Goal: Information Seeking & Learning: Understand process/instructions

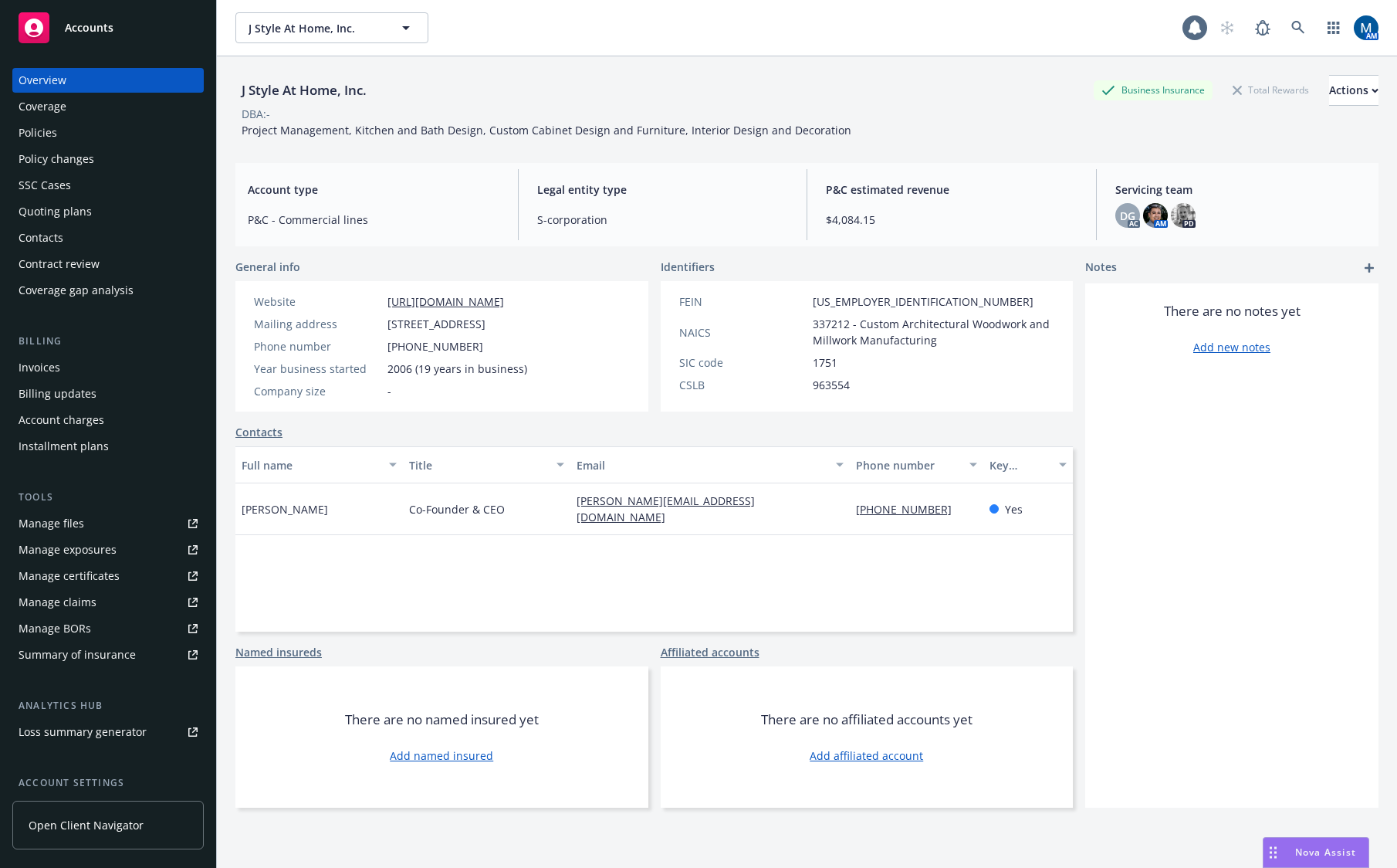
click at [82, 15] on div "Accounts" at bounding box center [109, 27] width 179 height 31
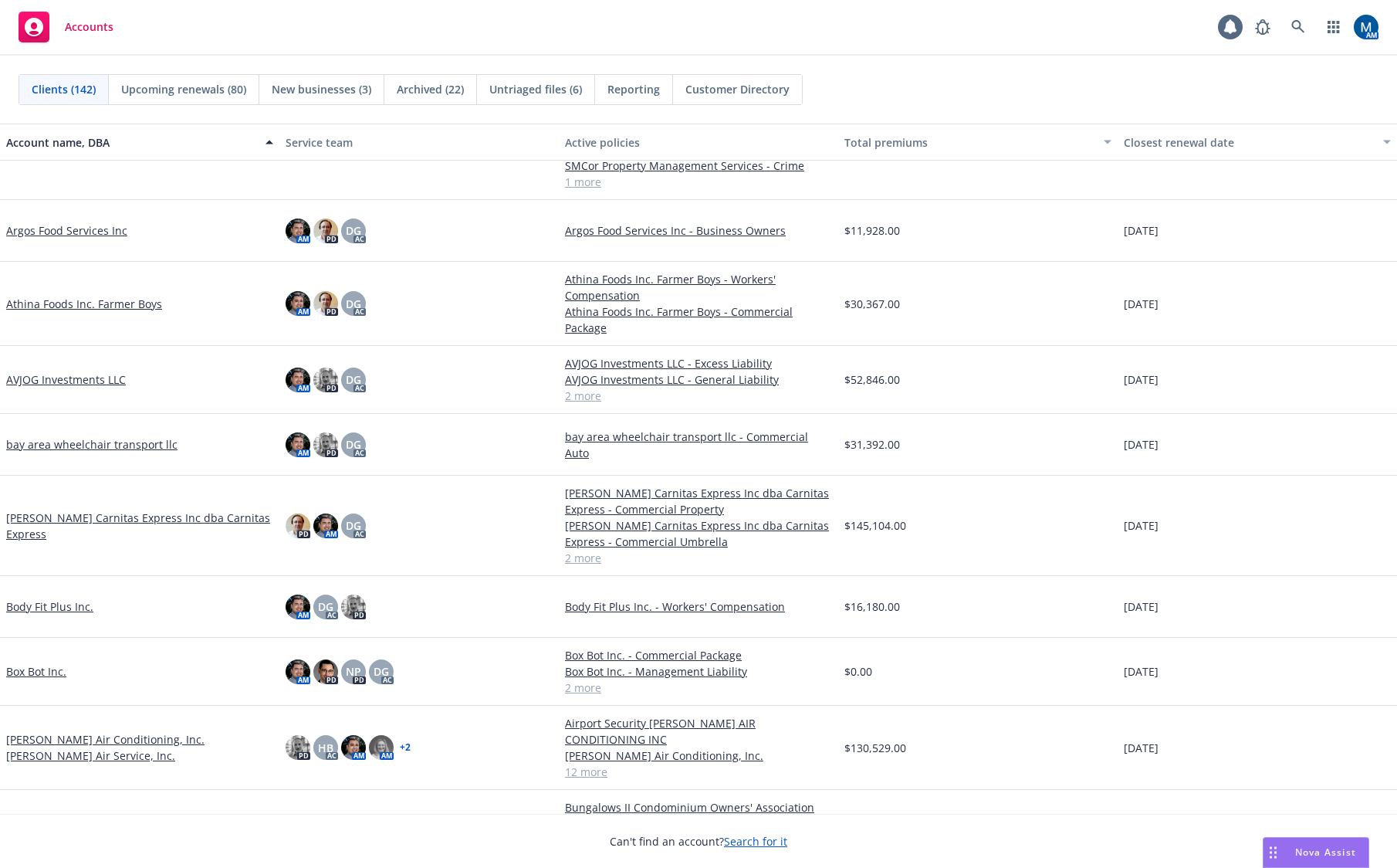
scroll to position [849, 0]
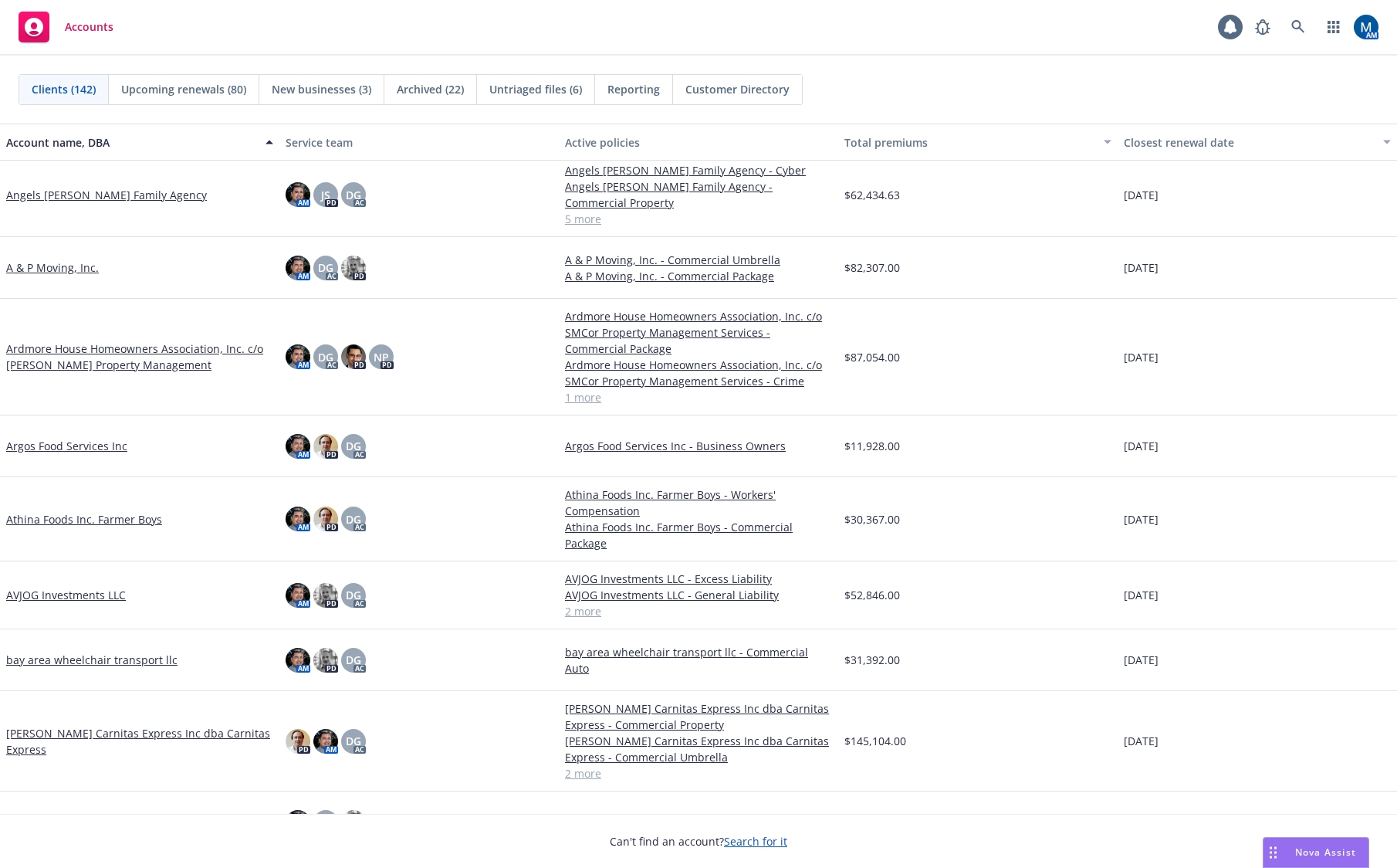
click at [160, 341] on link "Ardmore House Homeowners Association, Inc. c/o Wheeler Steffen Property Managem…" at bounding box center [140, 357] width 267 height 33
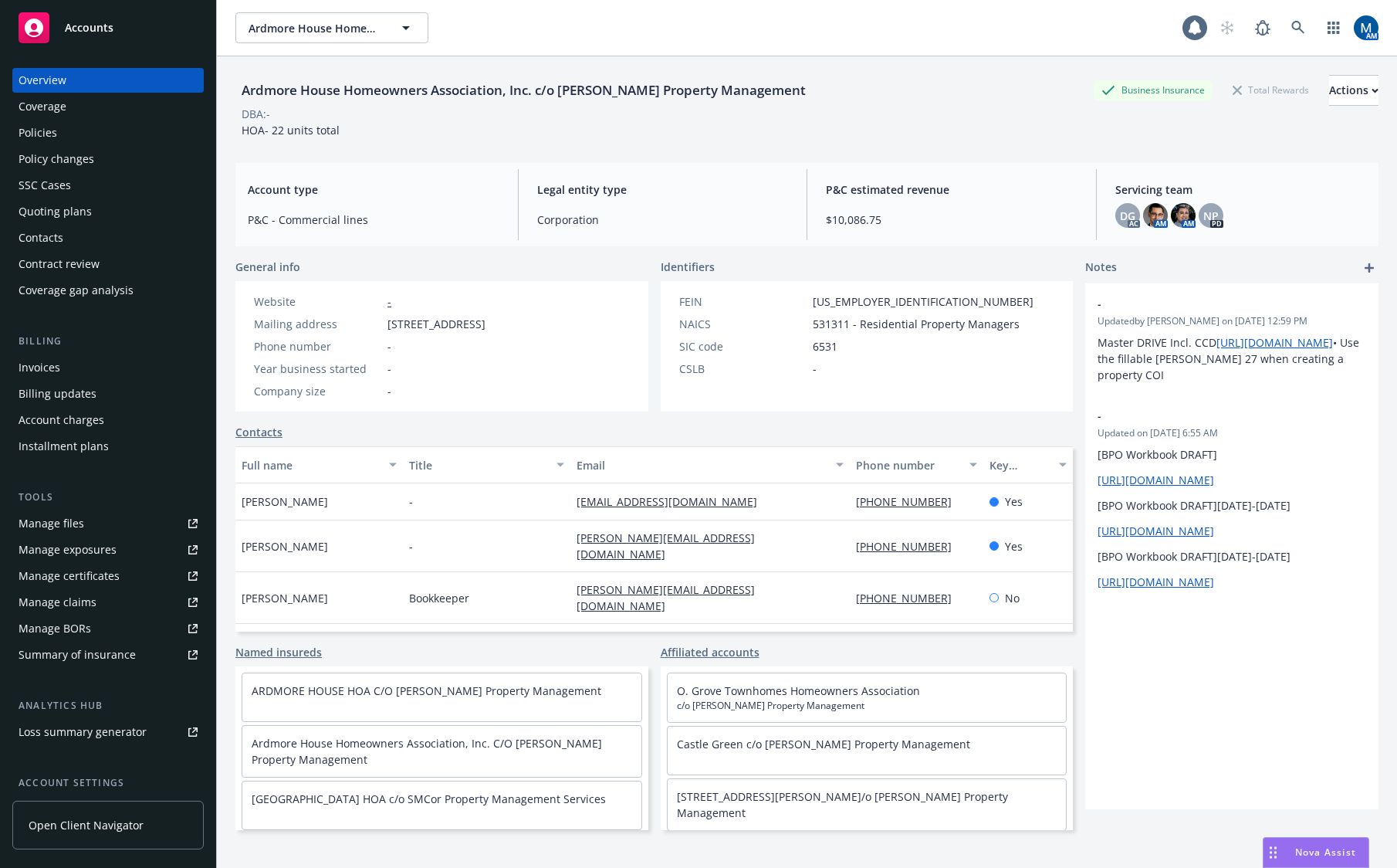
click at [98, 135] on div "Policies" at bounding box center [109, 133] width 179 height 25
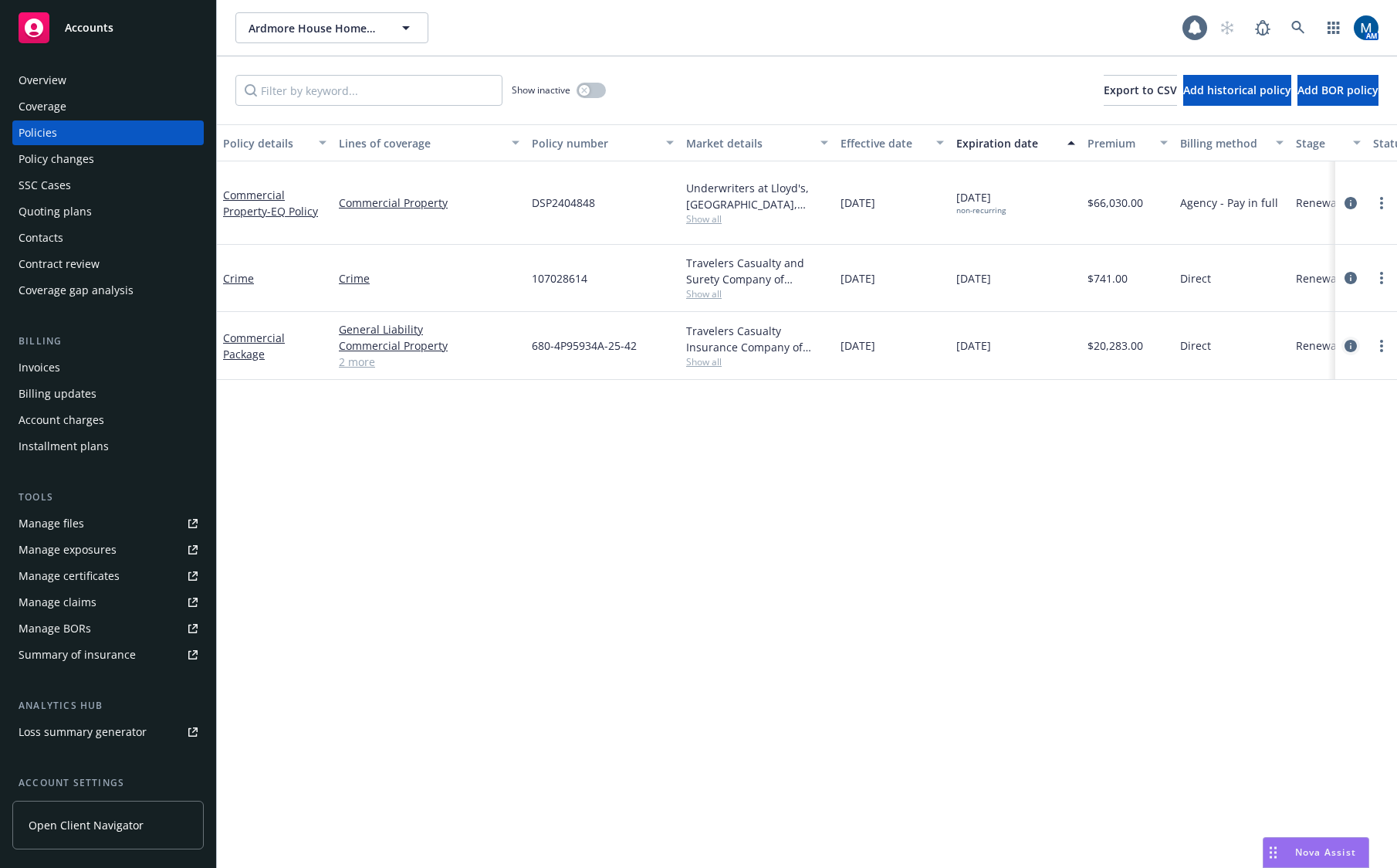
click at [1353, 346] on icon "circleInformation" at bounding box center [1351, 346] width 12 height 12
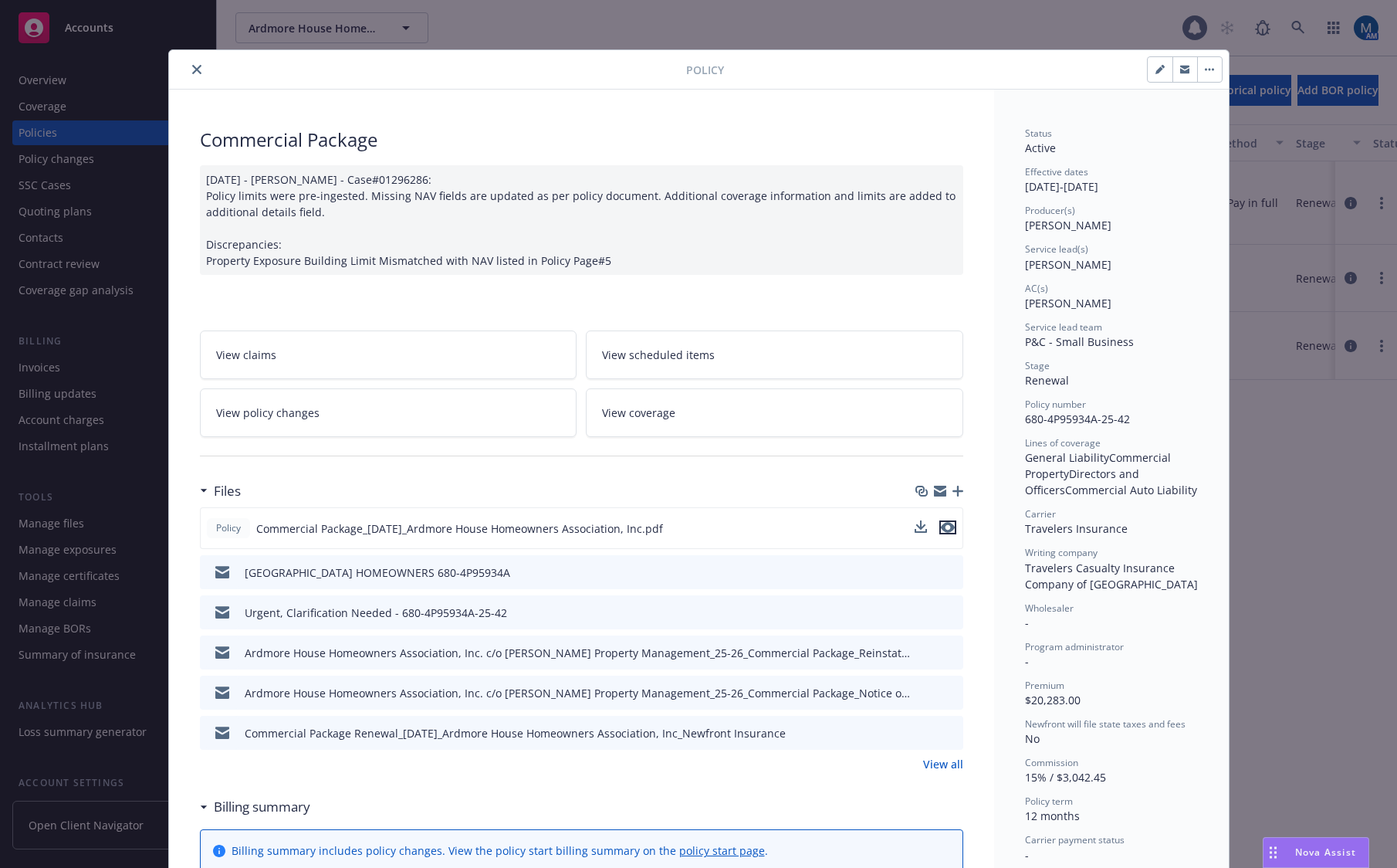
click at [944, 529] on icon "preview file" at bounding box center [948, 527] width 14 height 11
click at [187, 68] on button "close" at bounding box center [196, 69] width 19 height 19
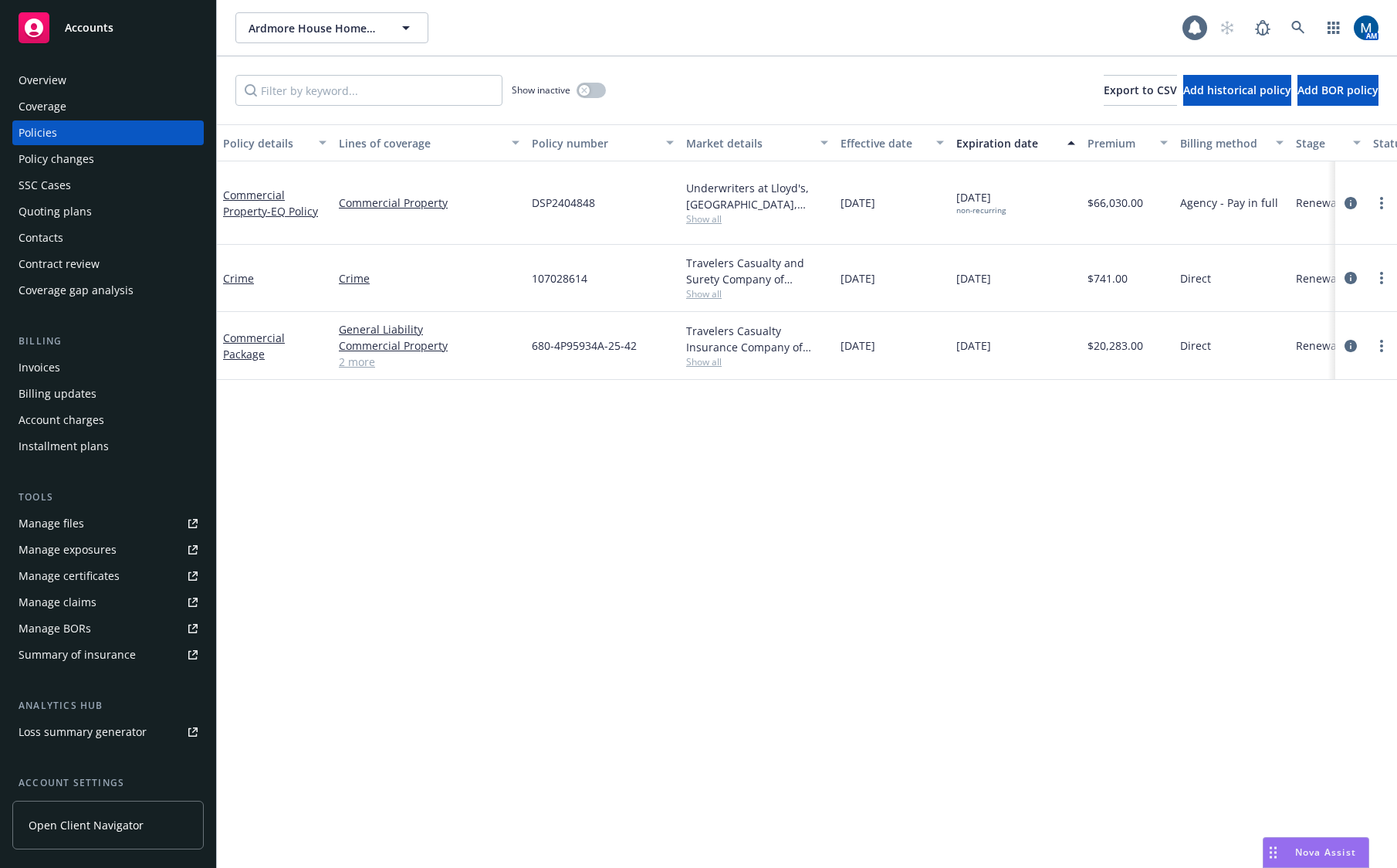
click at [95, 576] on div "Manage certificates" at bounding box center [69, 576] width 101 height 25
click at [84, 522] on link "Manage files" at bounding box center [108, 523] width 191 height 25
click at [81, 89] on div "Overview" at bounding box center [109, 80] width 179 height 25
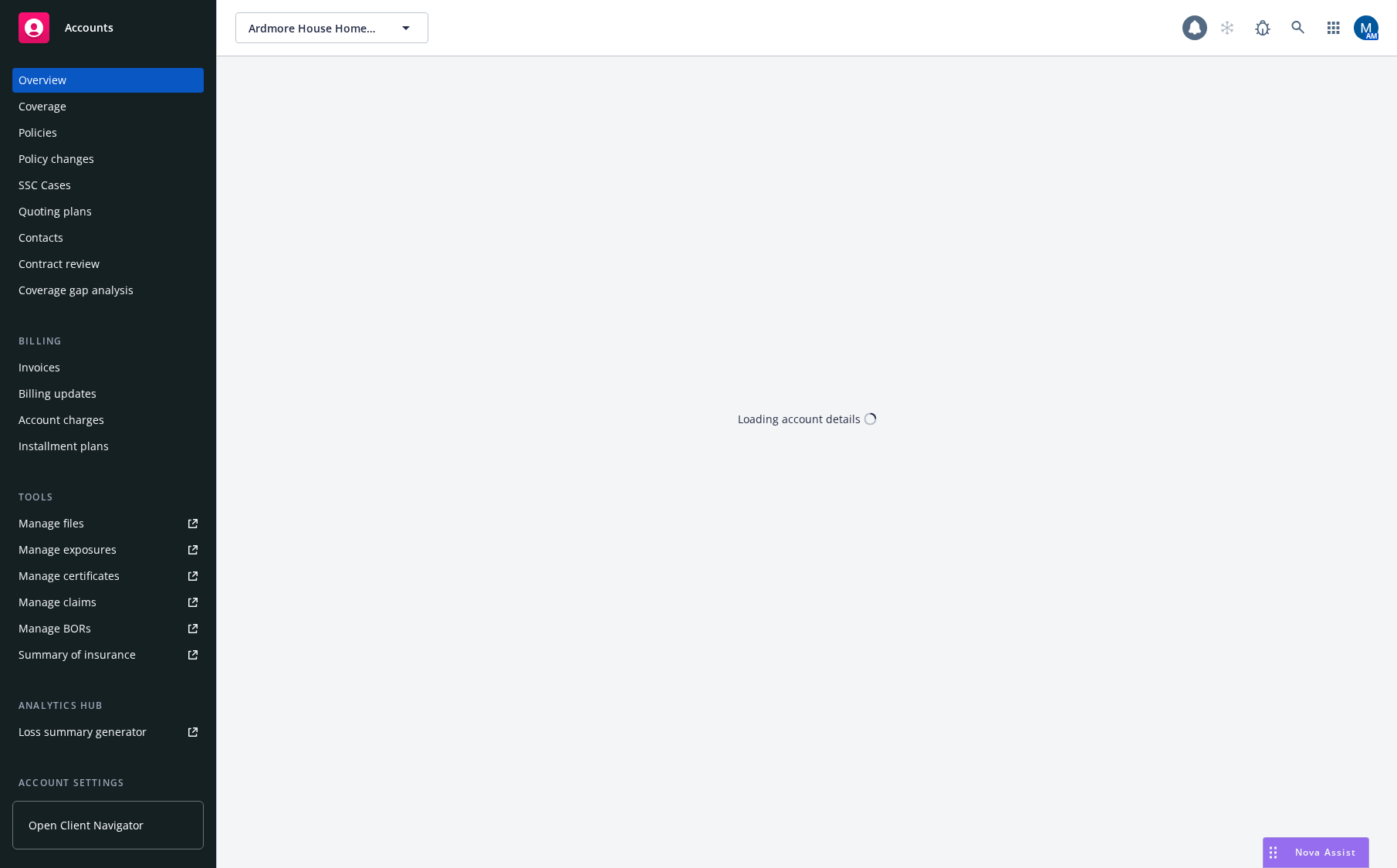
click at [34, 136] on div "Policies" at bounding box center [38, 133] width 39 height 25
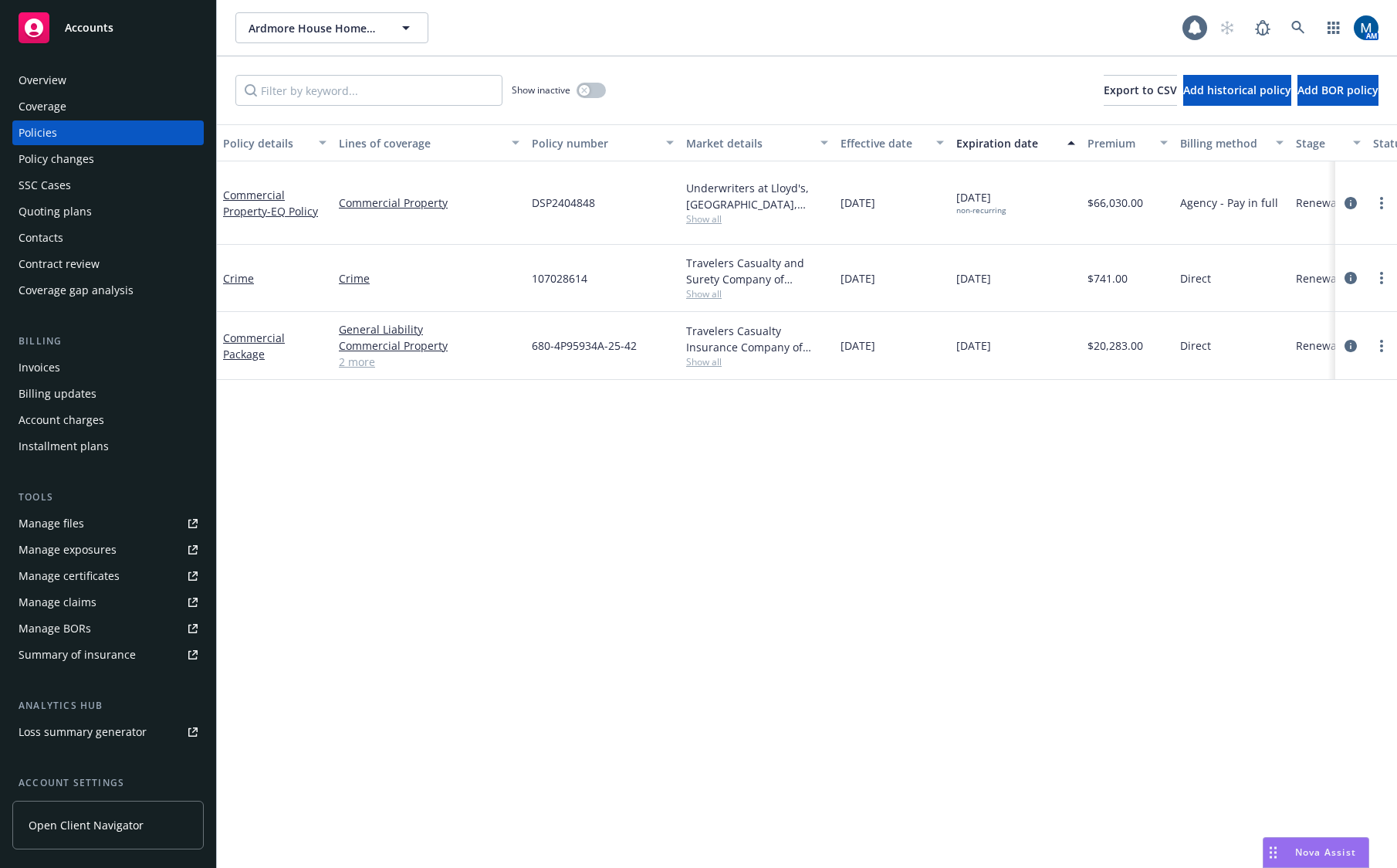
click at [938, 545] on div "Policy details Lines of coverage Policy number Market details Effective date Ex…" at bounding box center [807, 496] width 1181 height 743
click at [1355, 343] on link "circleInformation" at bounding box center [1350, 346] width 19 height 19
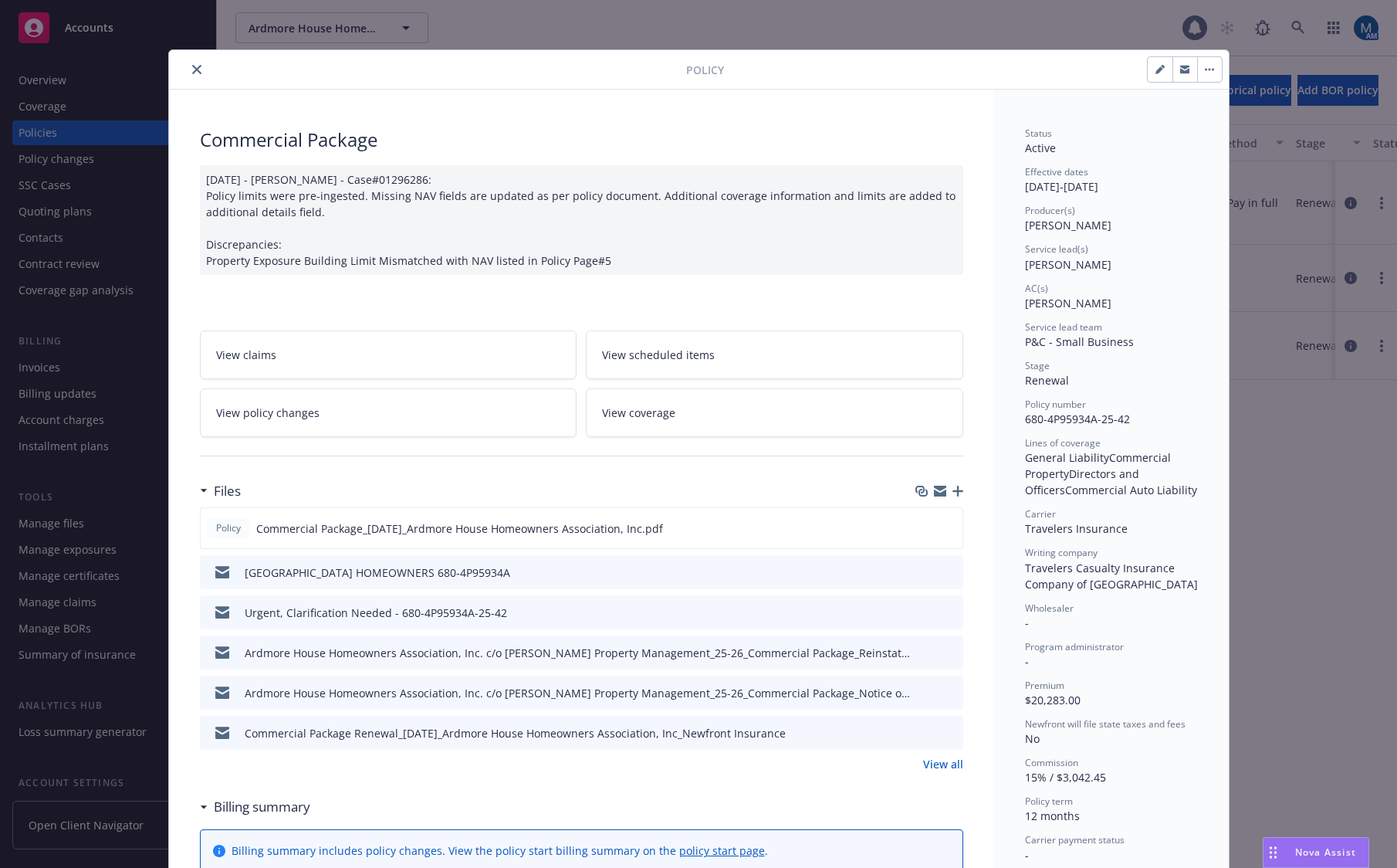
click at [192, 73] on icon "close" at bounding box center [196, 69] width 9 height 9
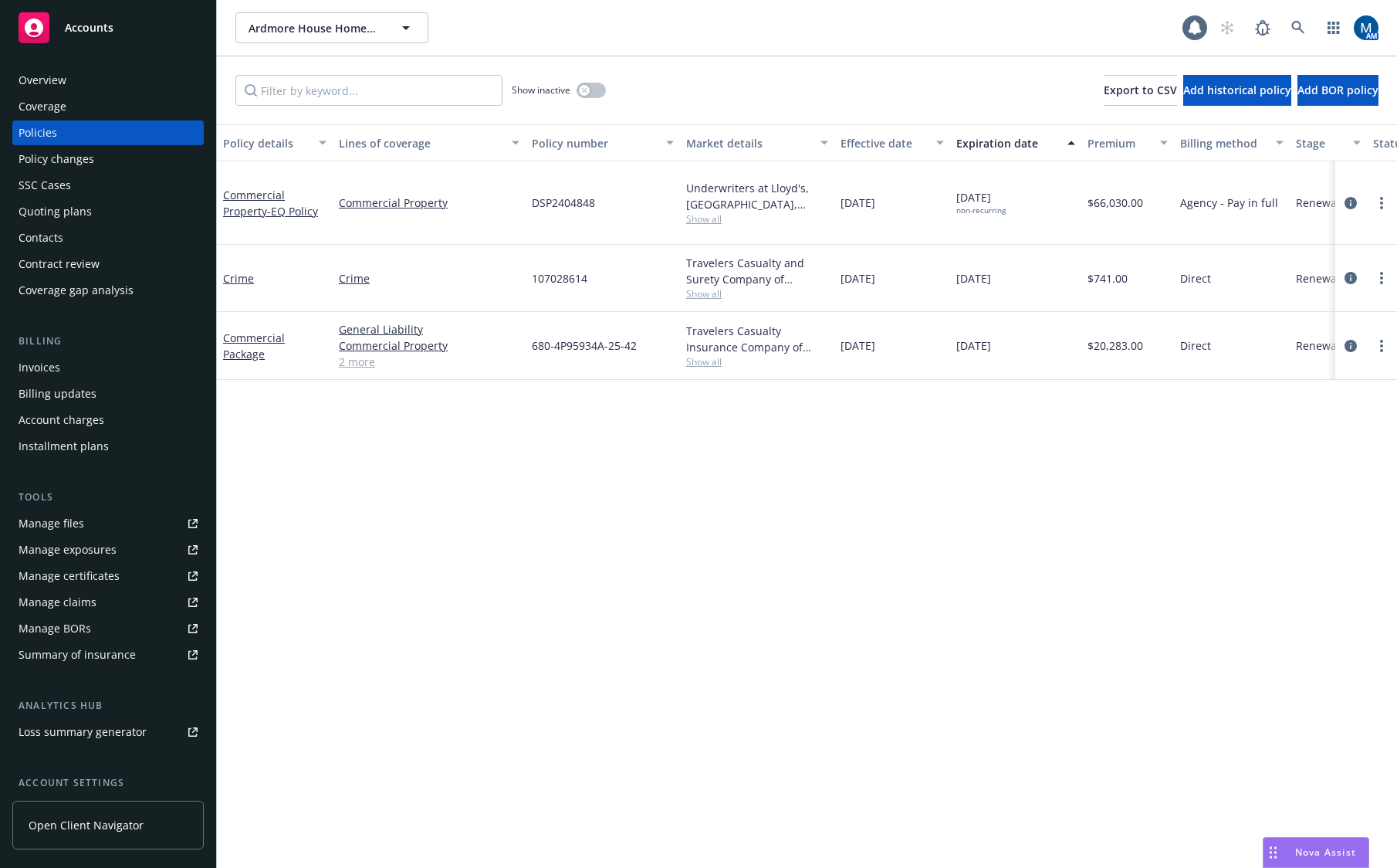
click at [97, 74] on div "Overview" at bounding box center [109, 80] width 179 height 25
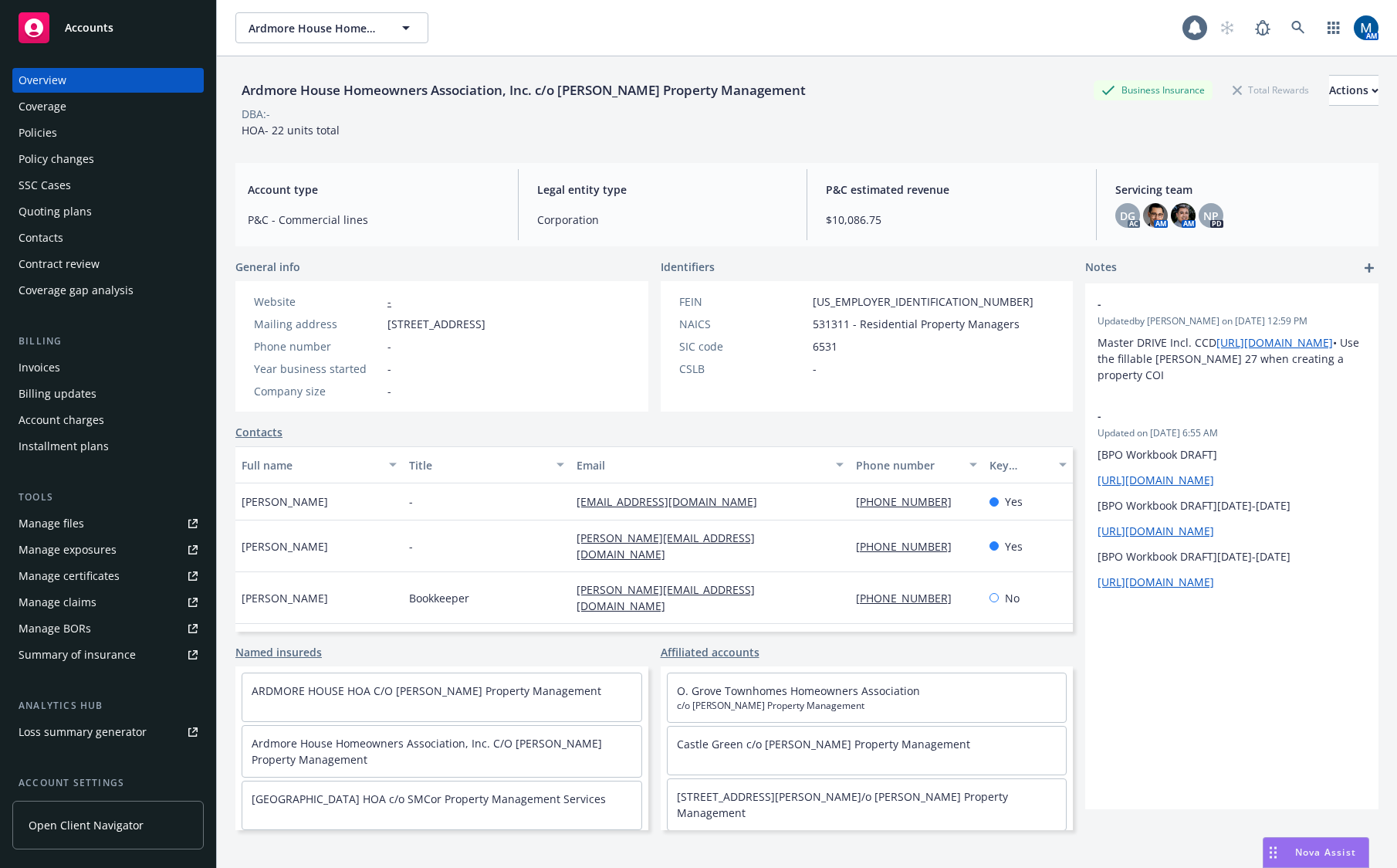
click at [92, 129] on div "Policies" at bounding box center [109, 133] width 179 height 25
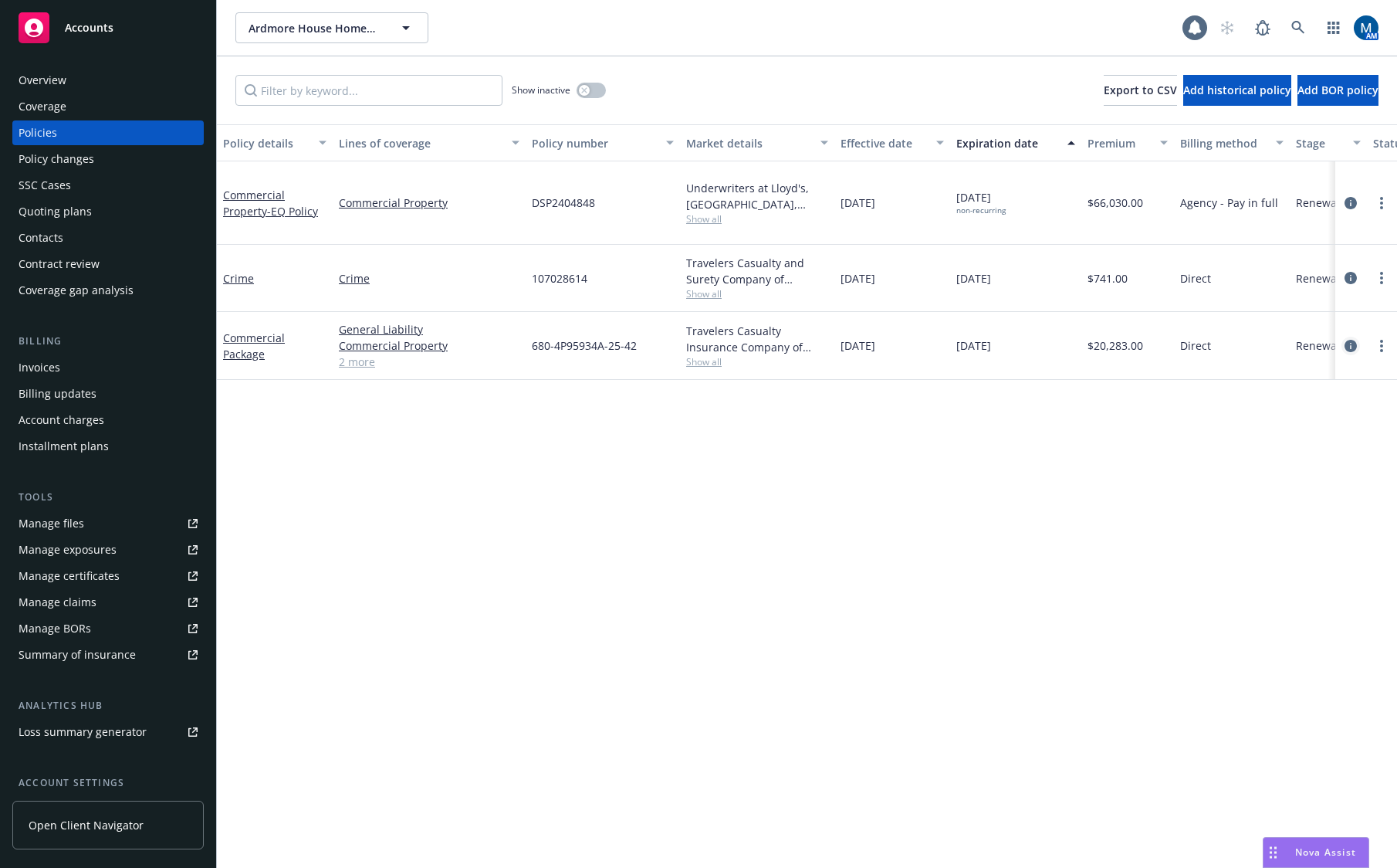
click at [1345, 342] on icon "circleInformation" at bounding box center [1351, 346] width 12 height 12
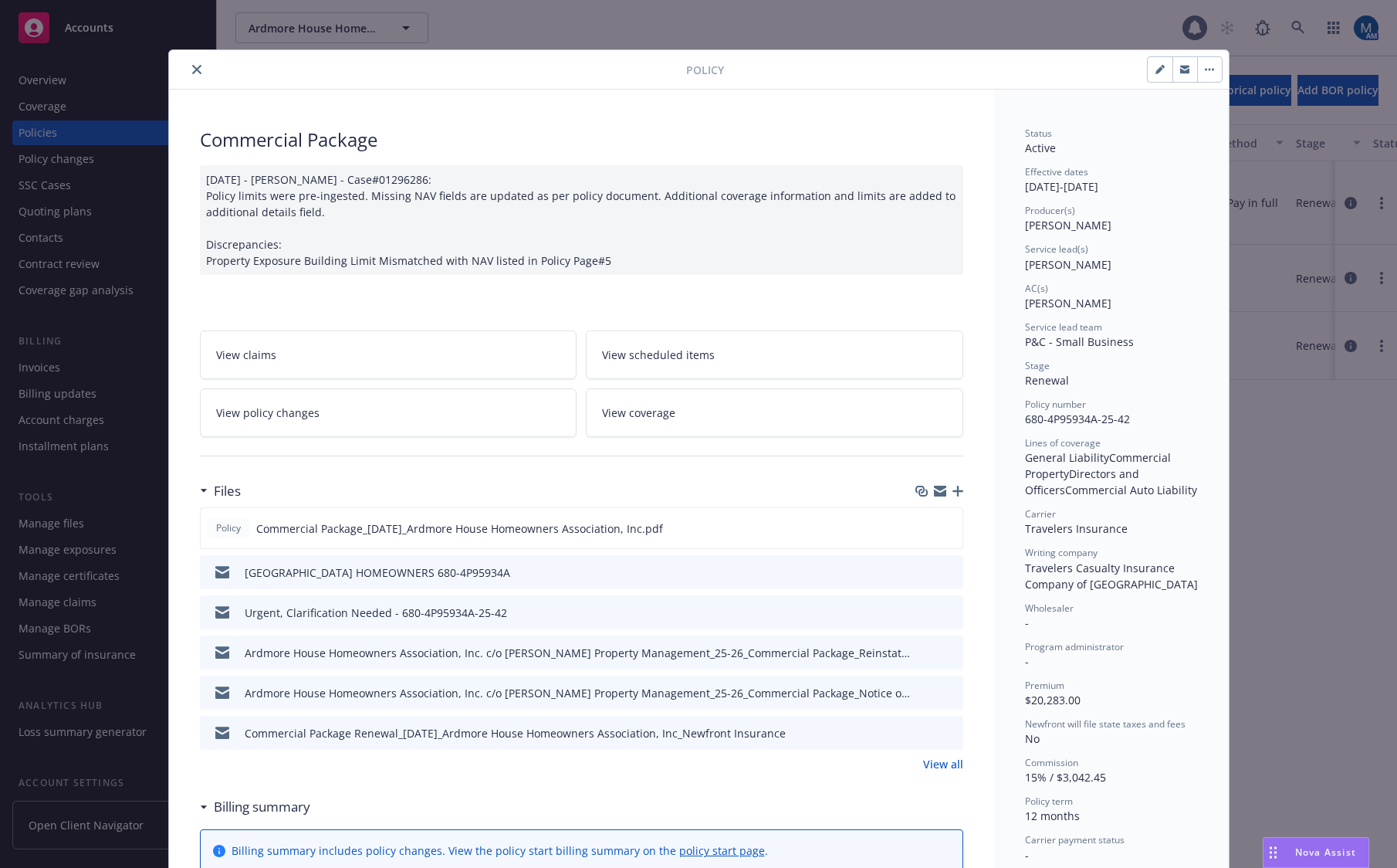
click at [948, 611] on icon "preview file" at bounding box center [949, 611] width 14 height 11
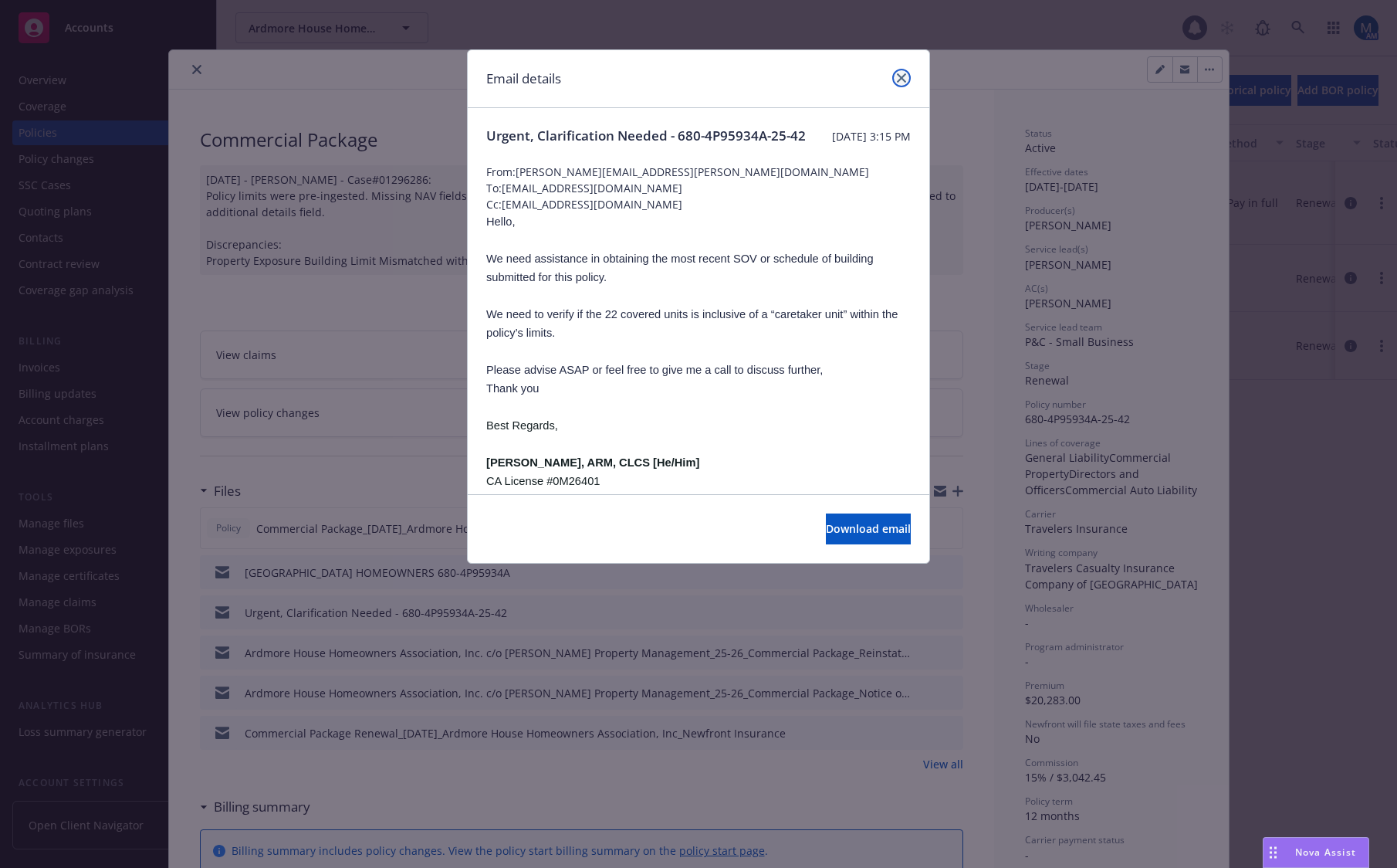
click at [903, 80] on icon "close" at bounding box center [901, 78] width 9 height 9
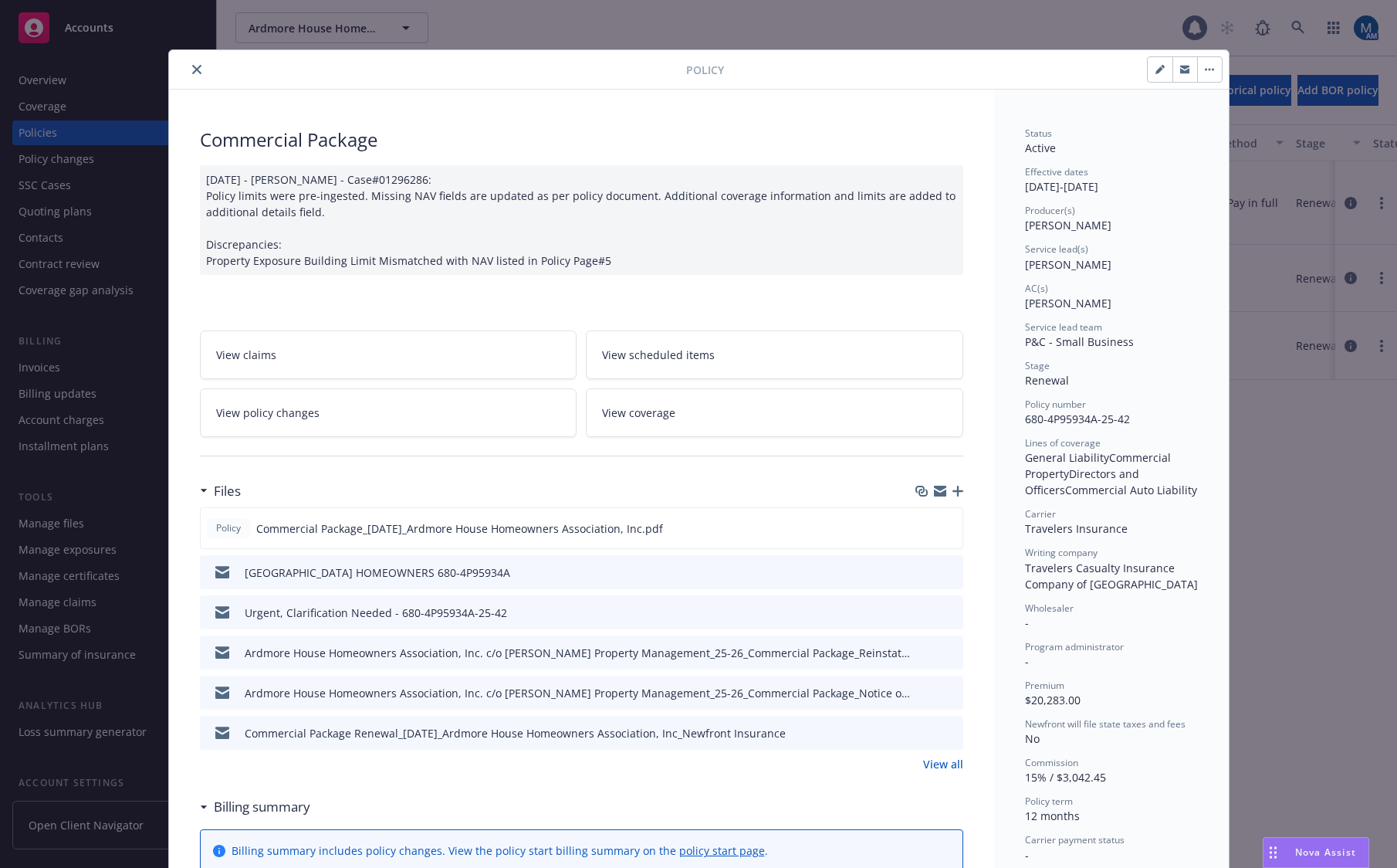
click at [949, 572] on icon "preview file" at bounding box center [949, 571] width 14 height 11
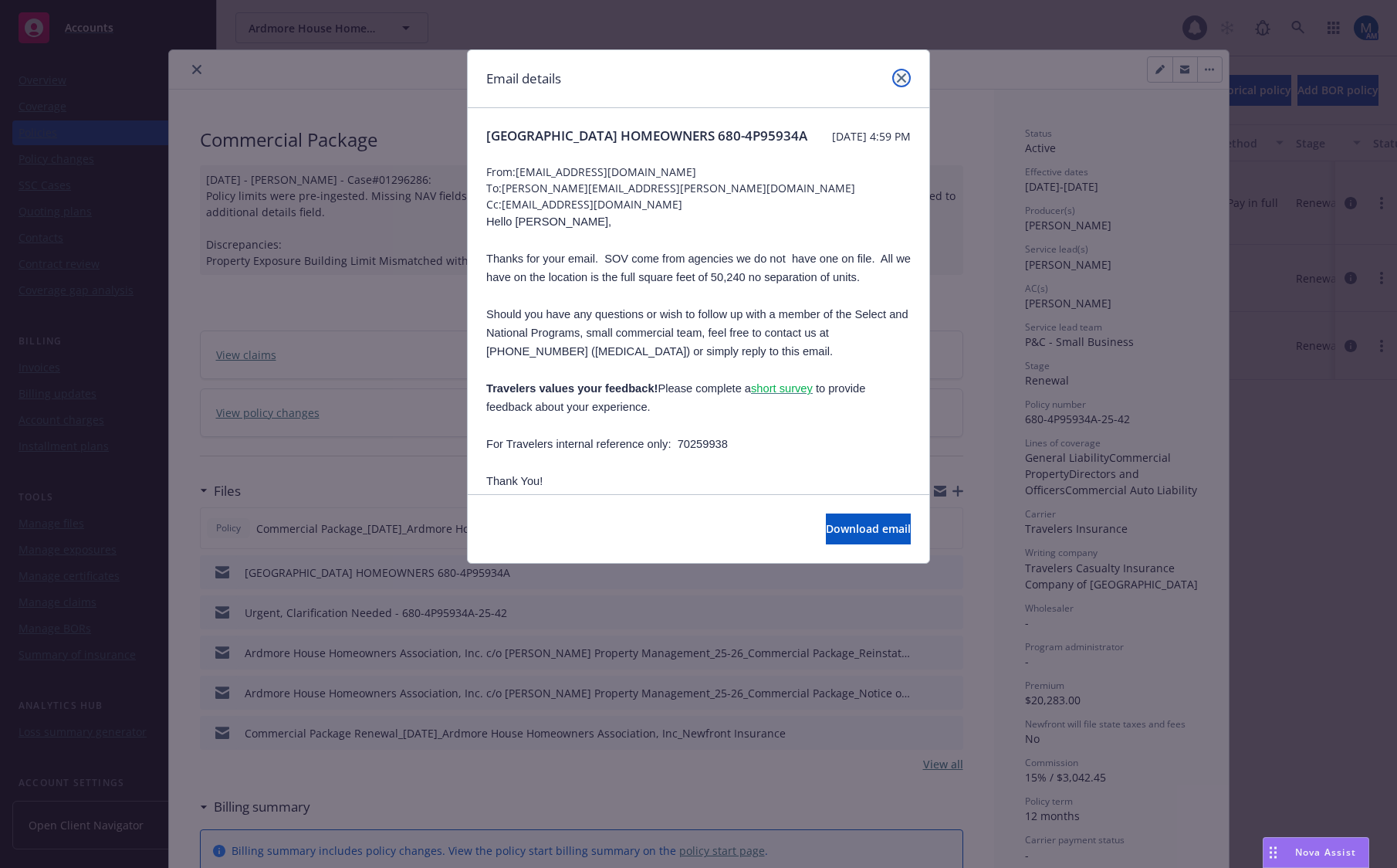
click at [904, 78] on icon "close" at bounding box center [901, 78] width 9 height 9
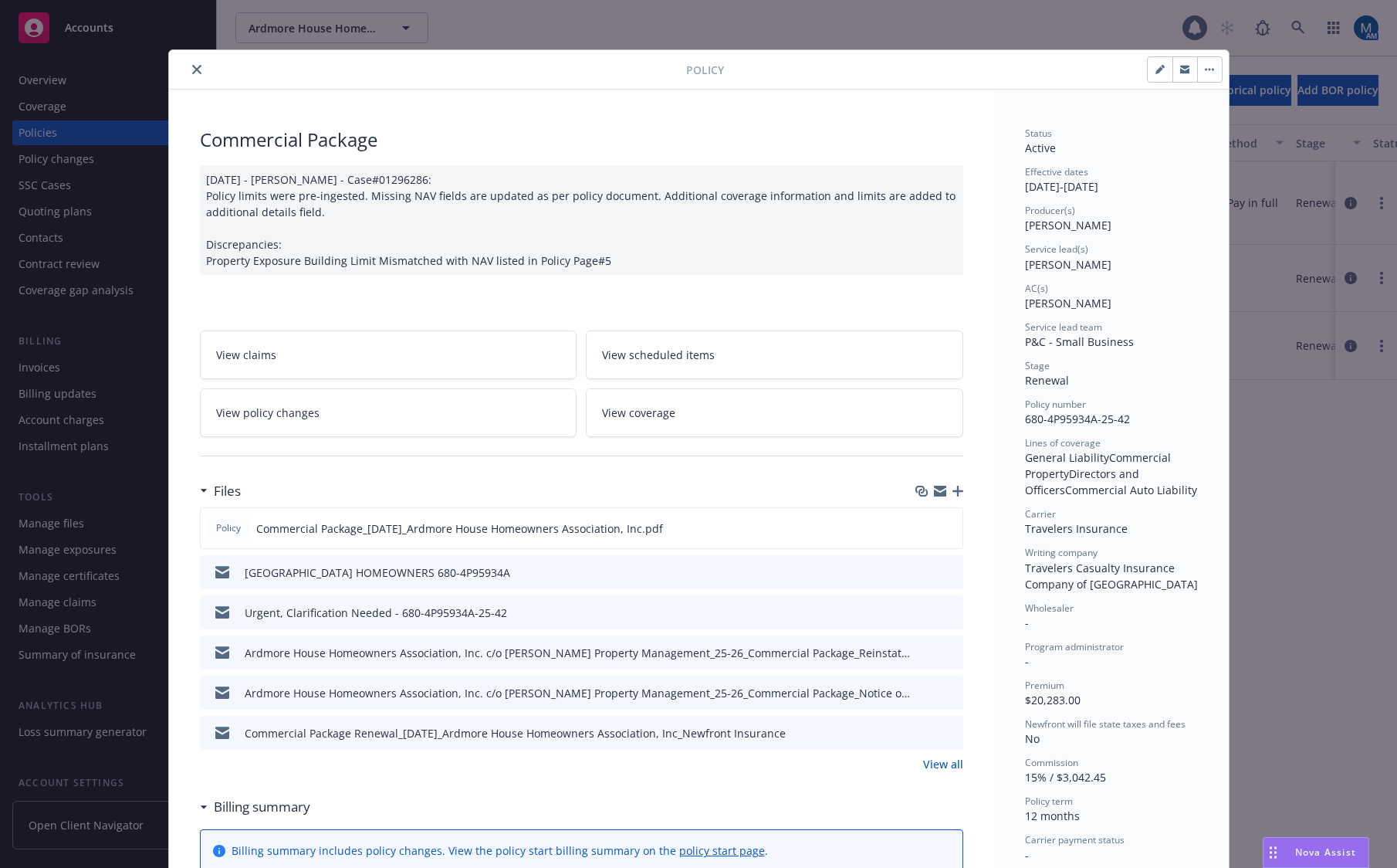
click at [187, 67] on button "close" at bounding box center [196, 69] width 19 height 19
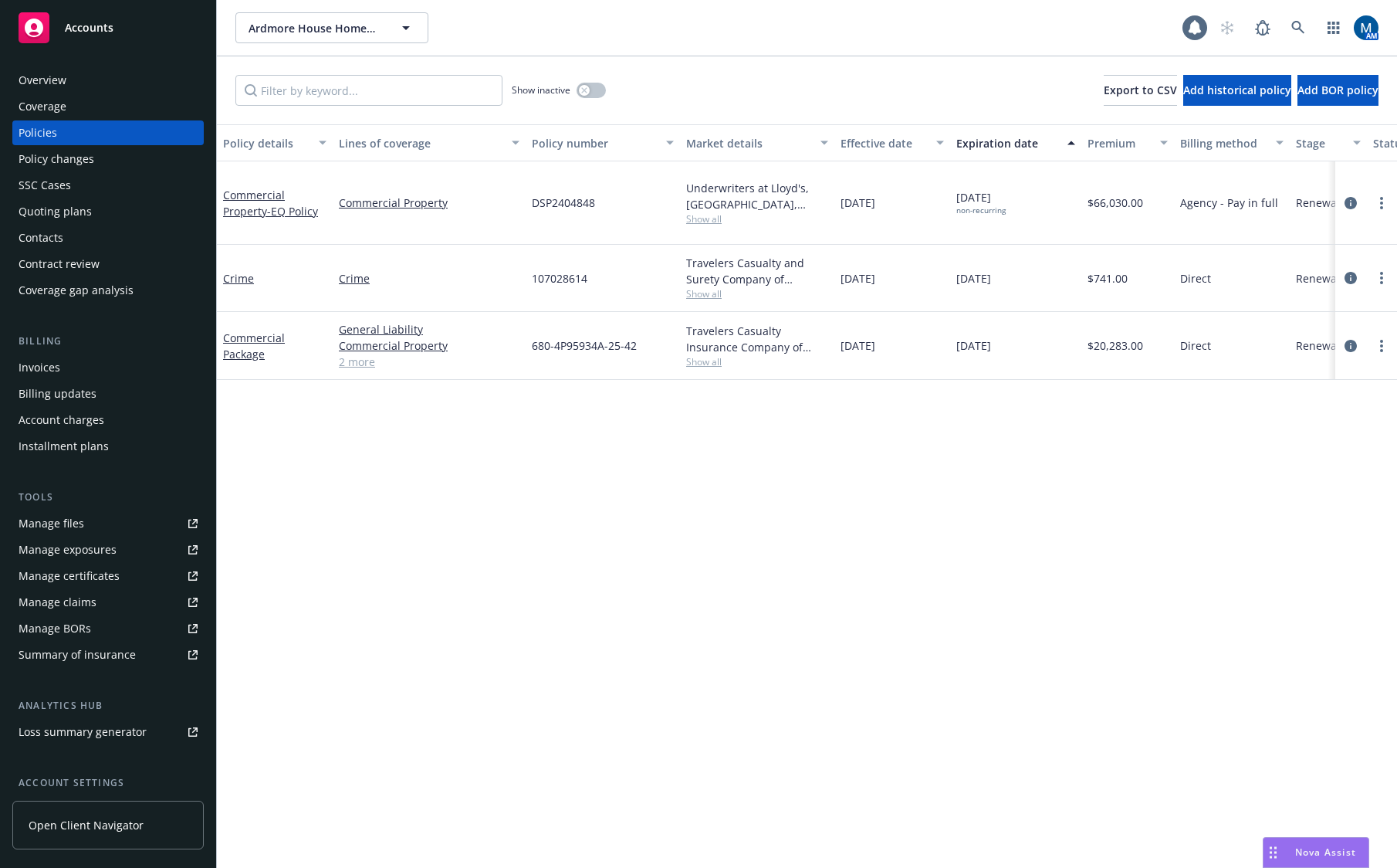
click at [1324, 842] on div "Nova Assist" at bounding box center [1315, 852] width 105 height 29
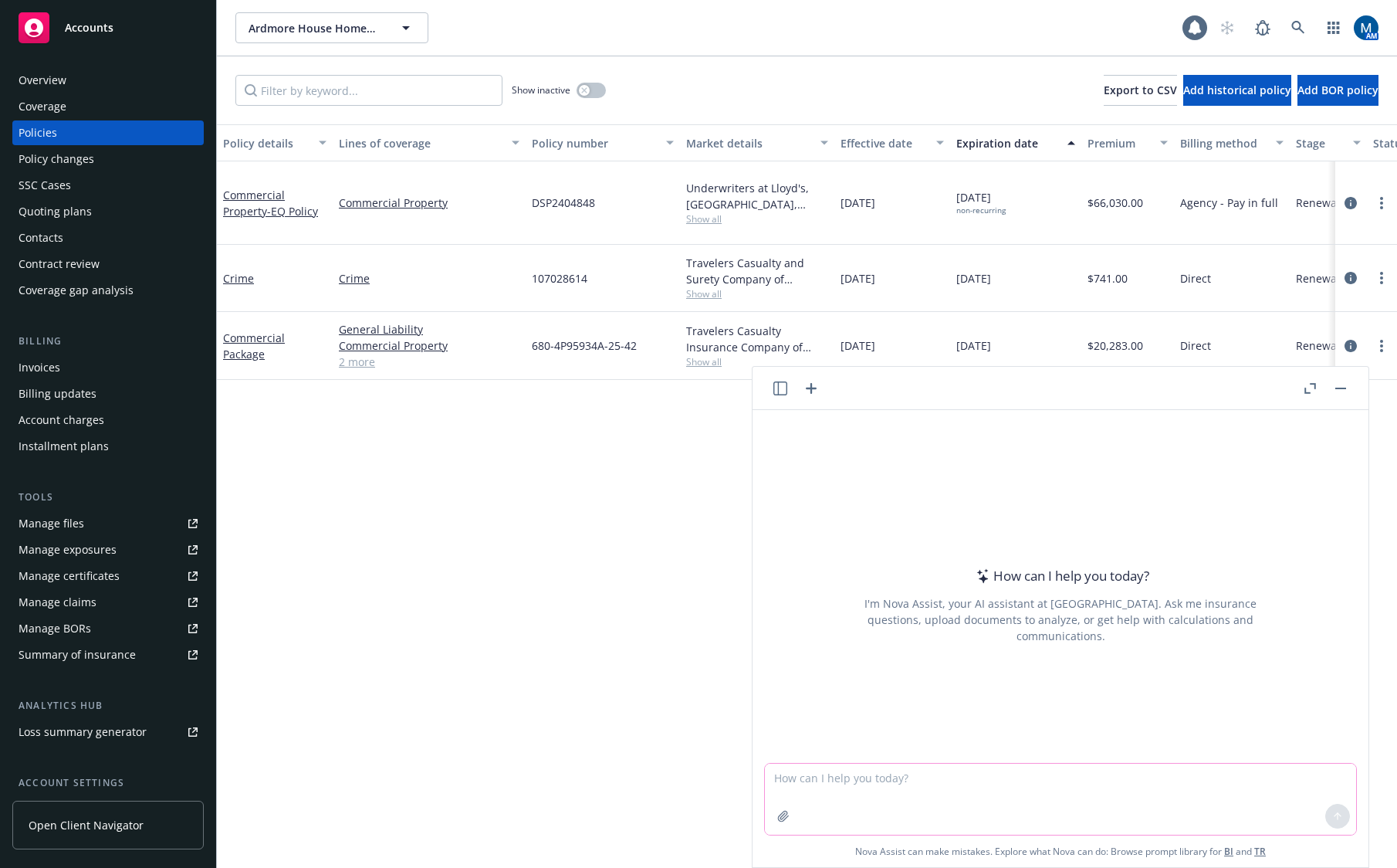
click at [870, 799] on textarea at bounding box center [1060, 798] width 591 height 71
paste textarea "Appurtenant Buildings and Structures (1) When a Limit of Insurance is shown in …"
type textarea "can you summarize how this works Appurtenant Buildings and Structures (1) When …"
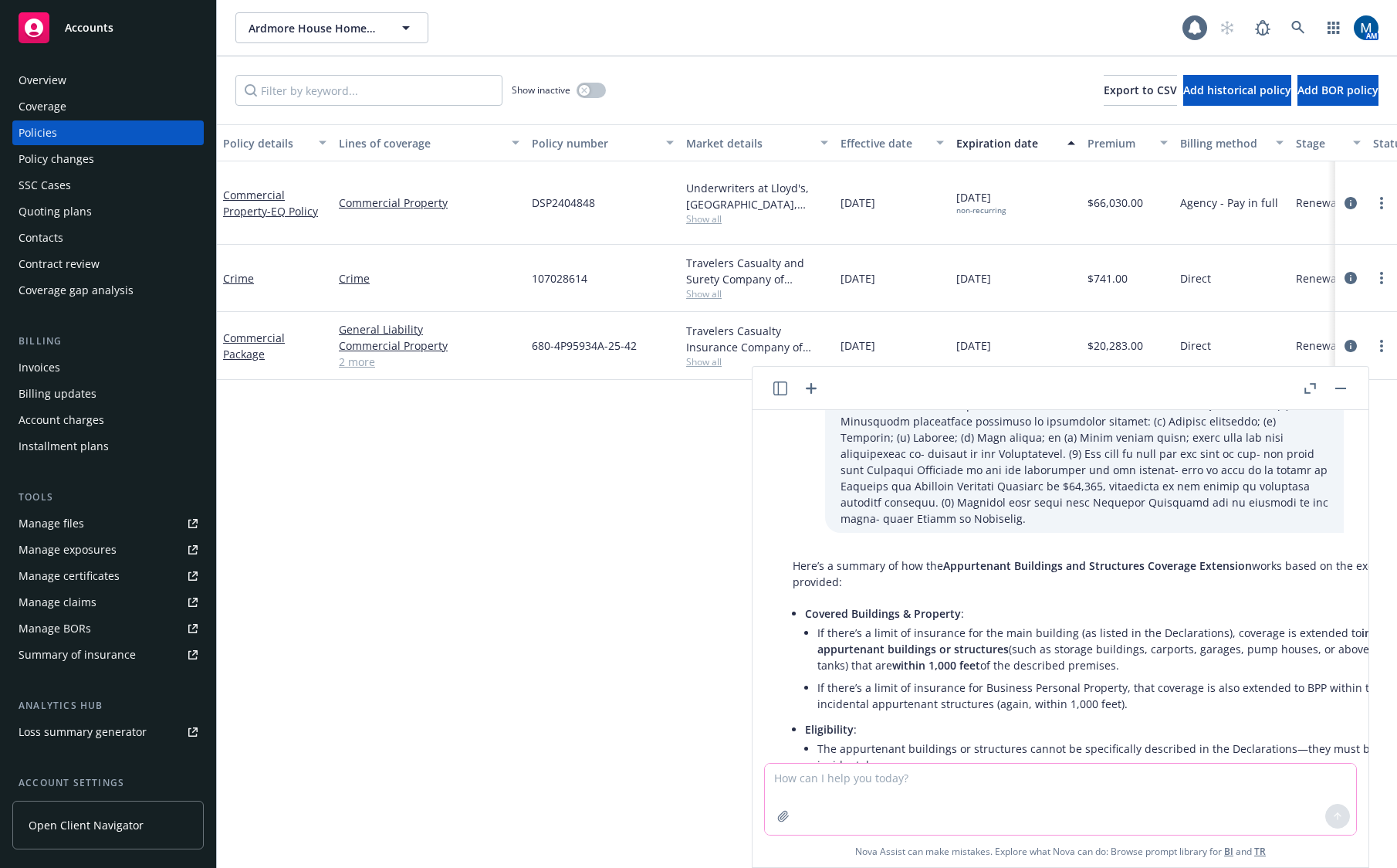
scroll to position [148, 0]
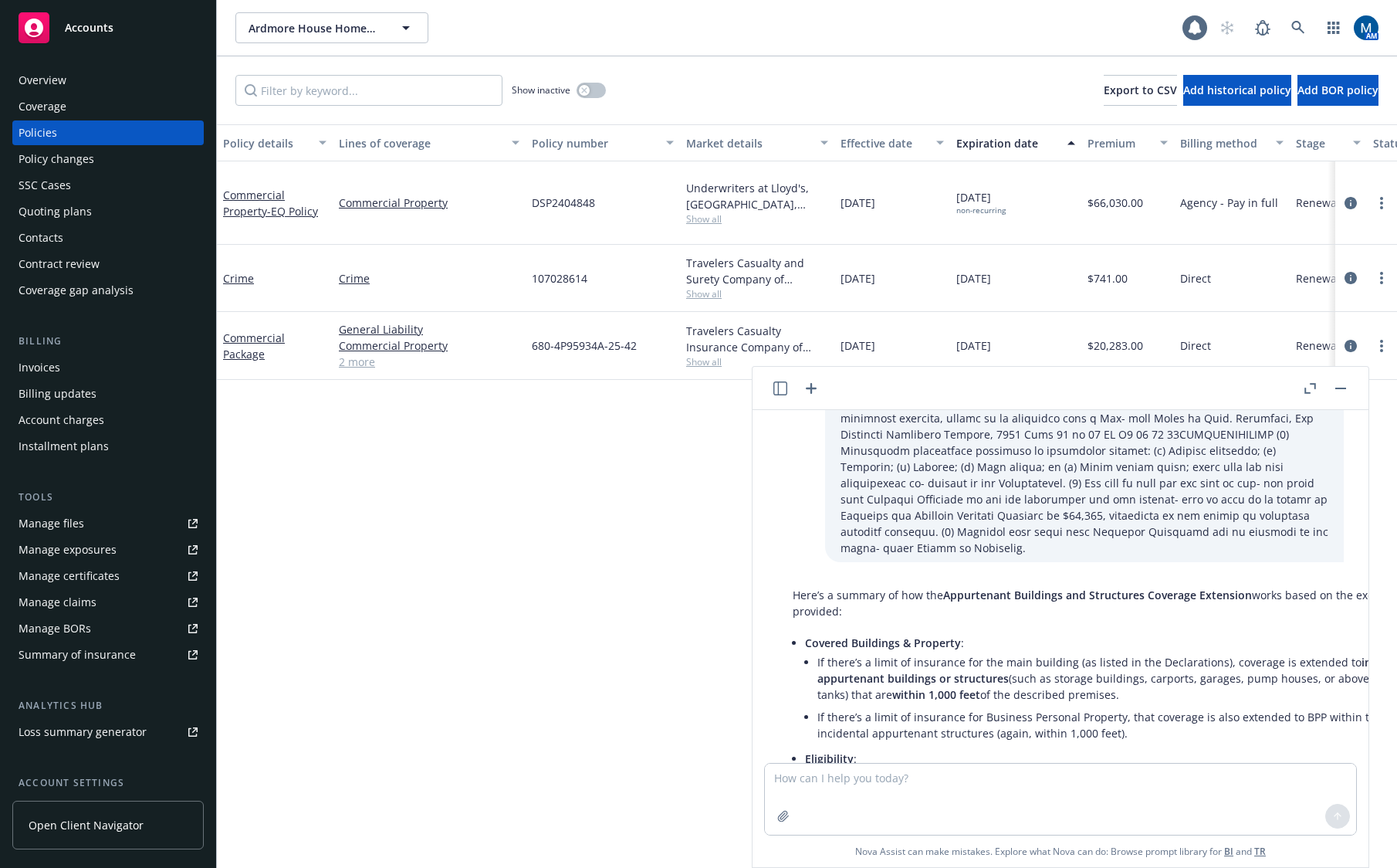
click at [1050, 635] on p "Covered Buildings & Property :" at bounding box center [1118, 643] width 626 height 16
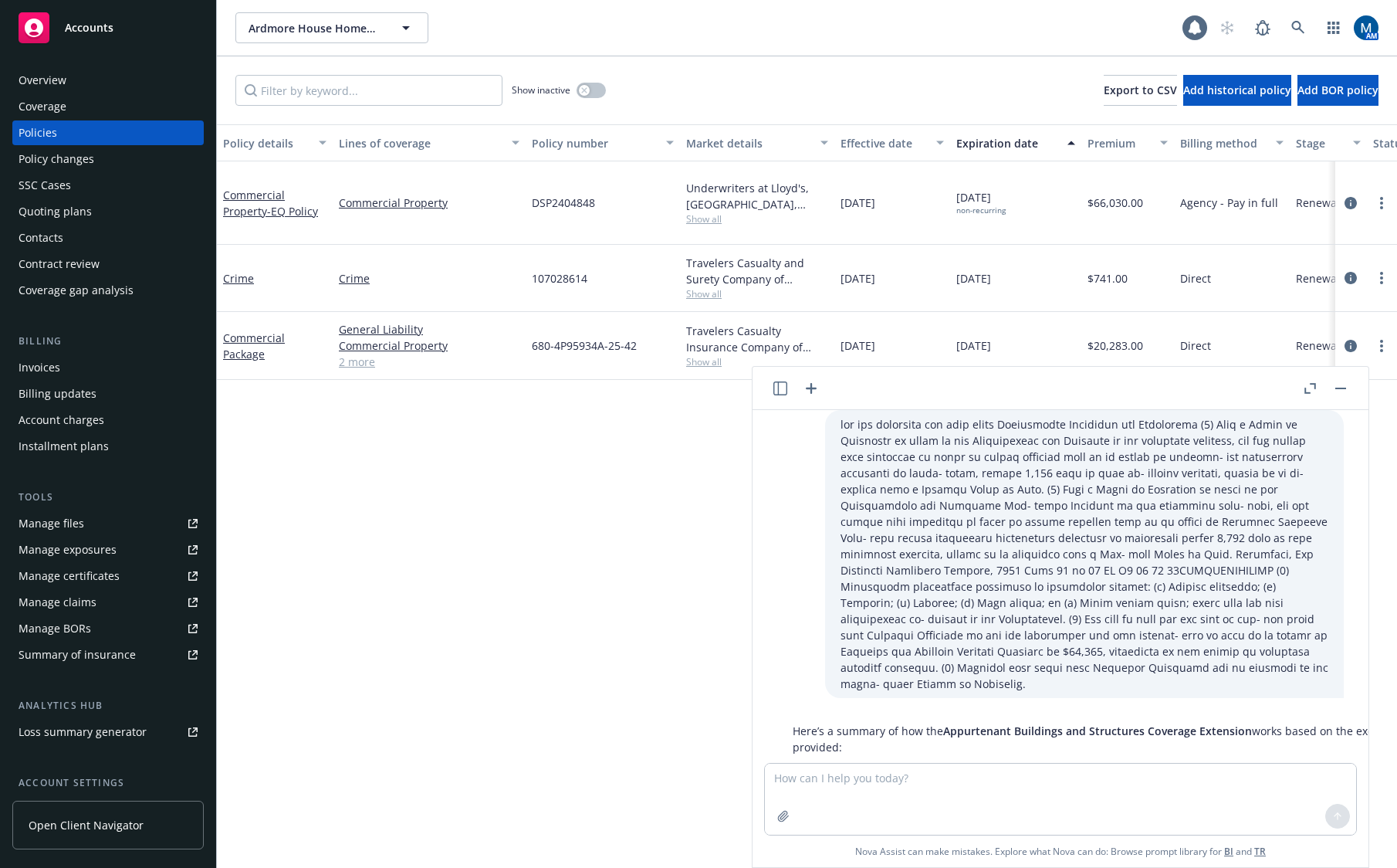
scroll to position [0, 0]
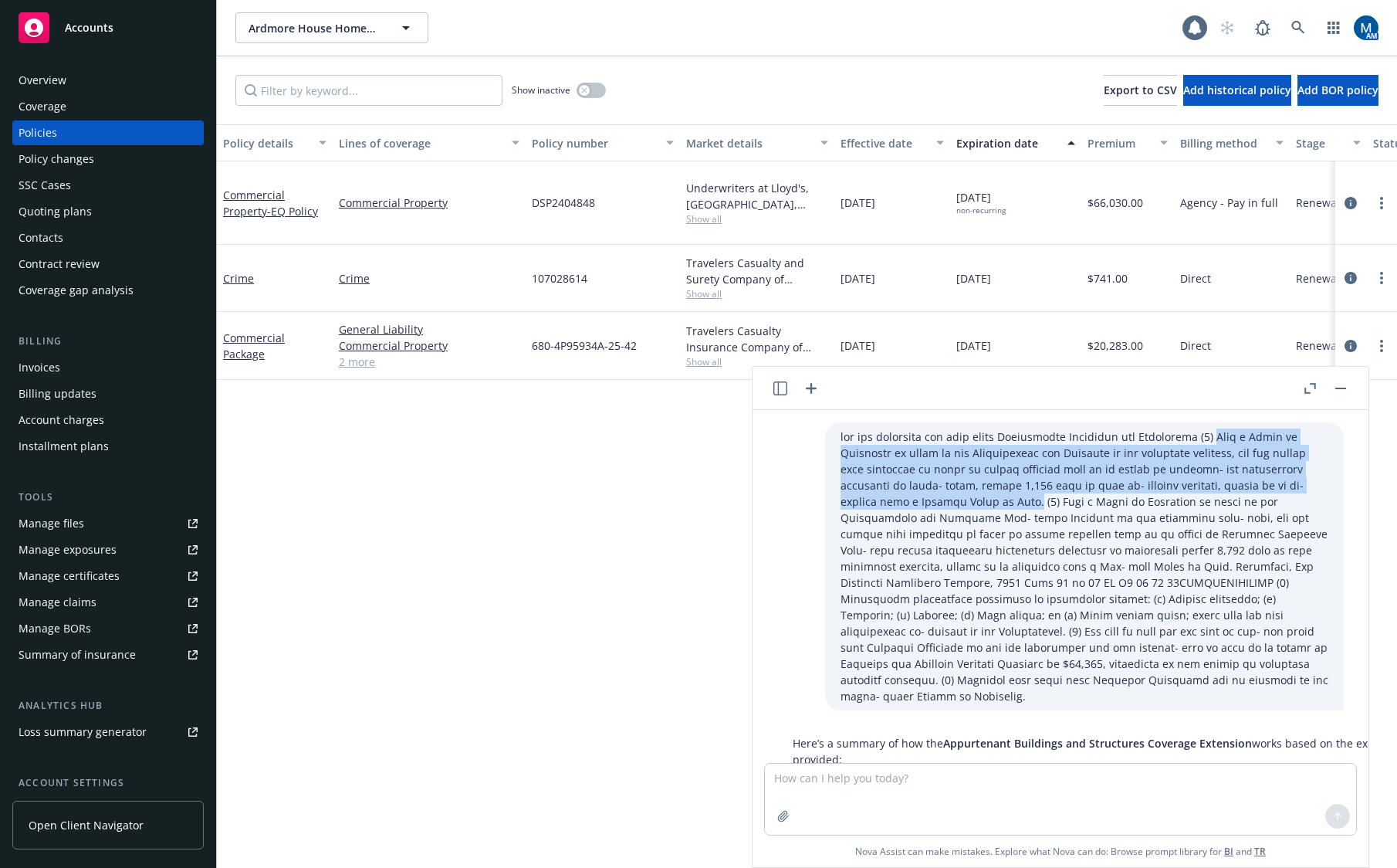
drag, startPoint x: 1209, startPoint y: 434, endPoint x: 934, endPoint y: 502, distance: 283.3
click at [934, 502] on p at bounding box center [1085, 566] width 488 height 276
copy p "When a Limit of Insurance is shown in the Declarations for Building at the desc…"
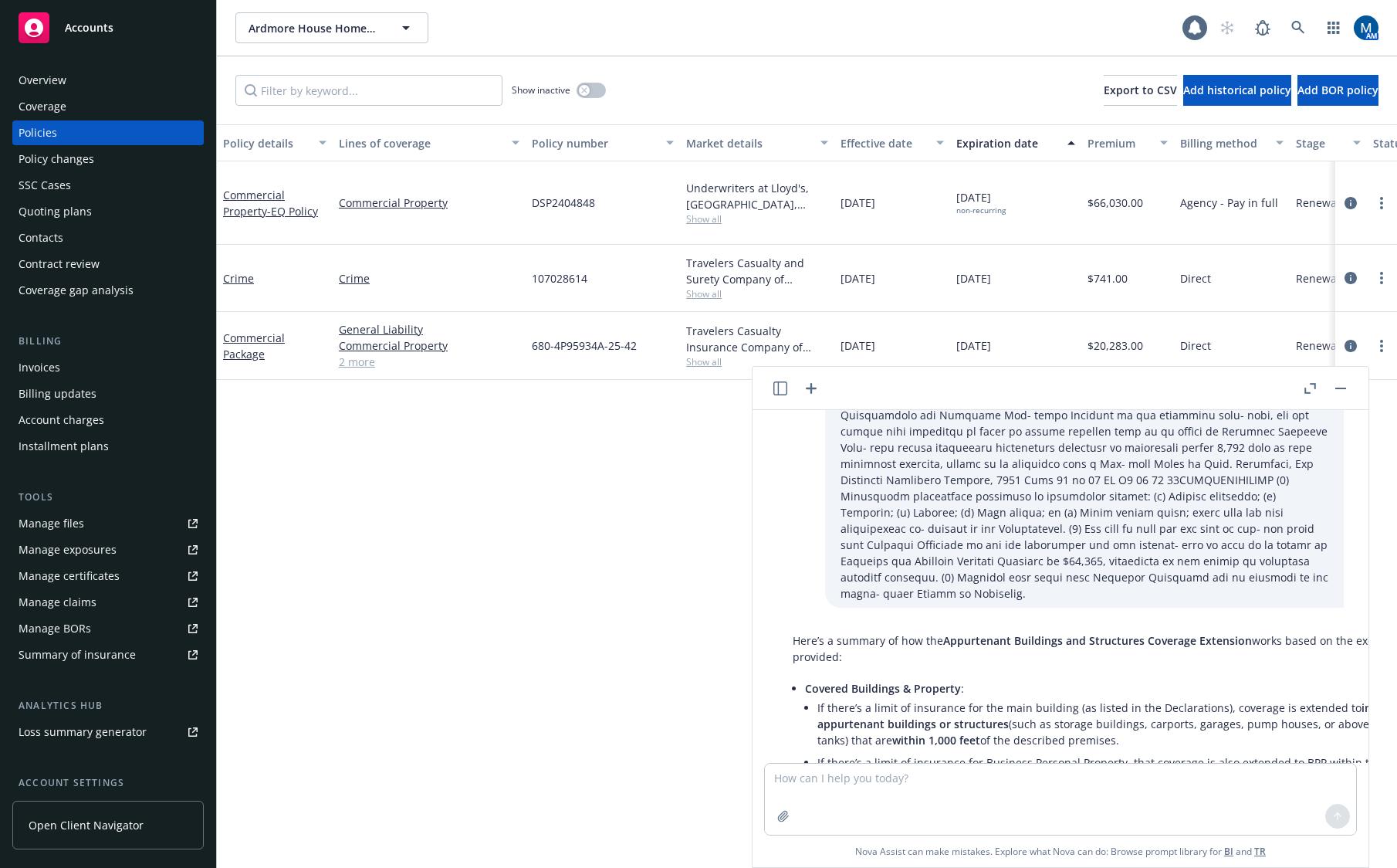
scroll to position [612, 0]
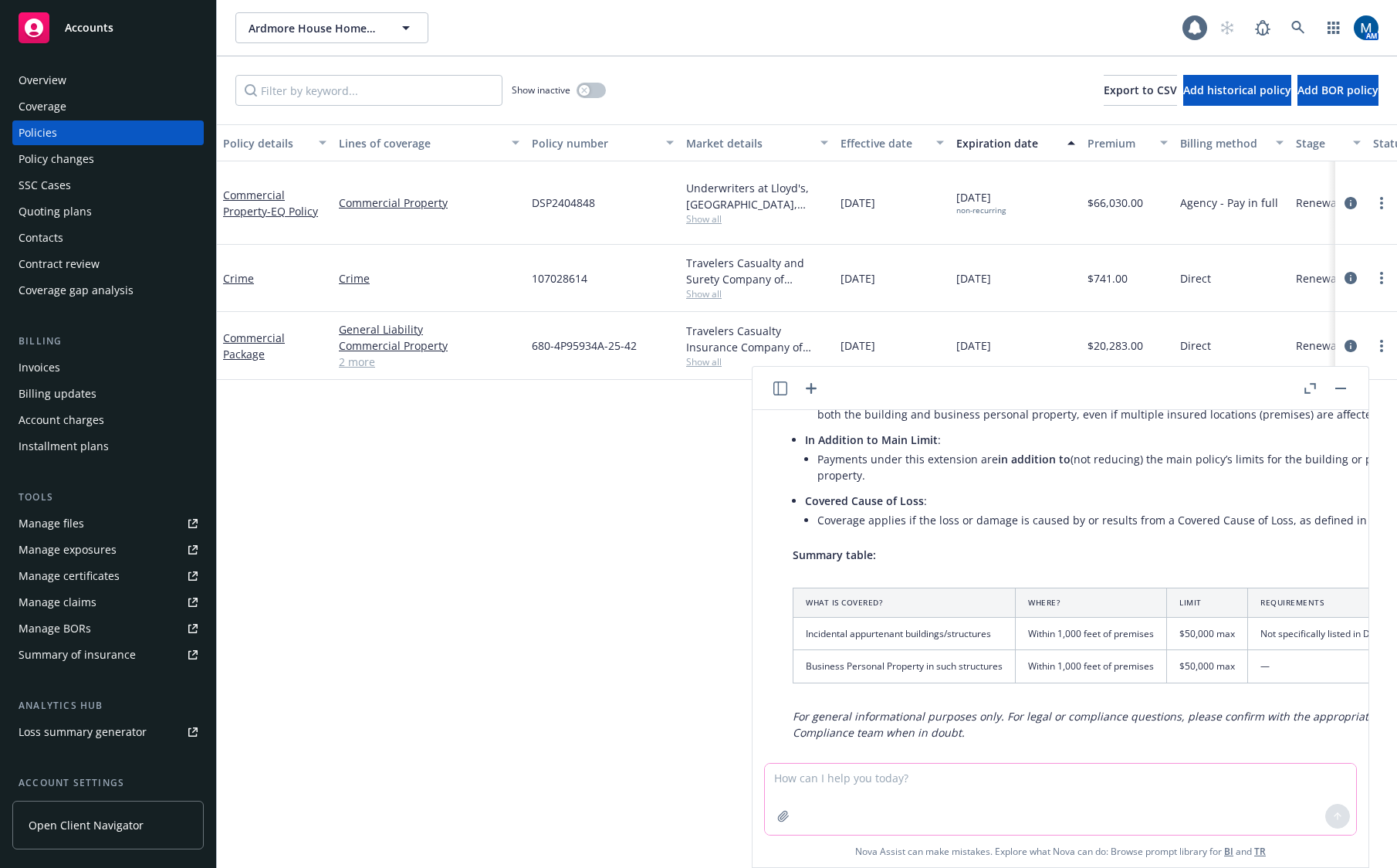
click at [951, 790] on textarea at bounding box center [1060, 798] width 591 height 71
paste textarea "When a Limit of Insurance is shown in the Declarations for Building at the desc…"
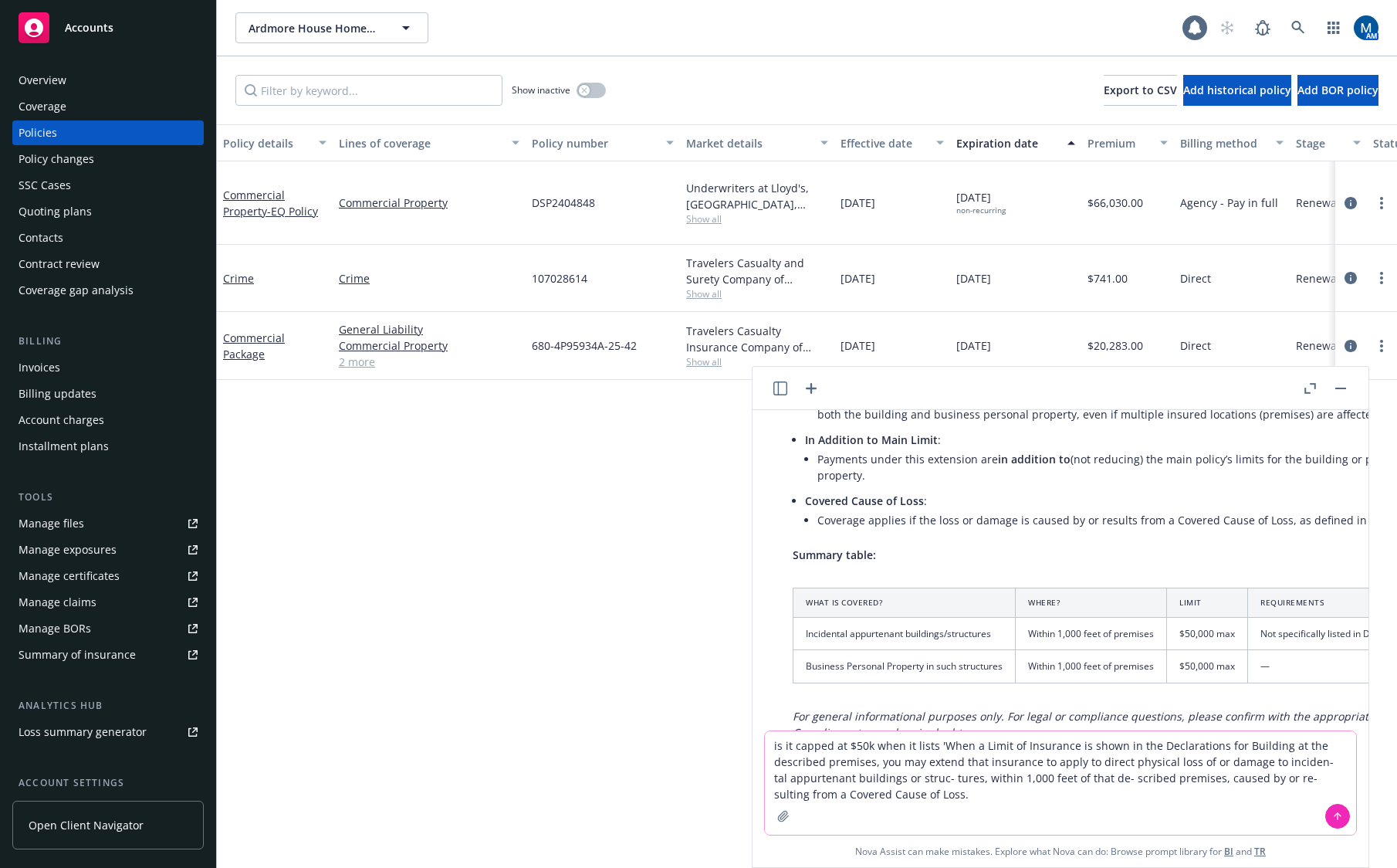
type textarea "is it capped at $50k when it lists 'When a Limit of Insurance is shown in the D…"
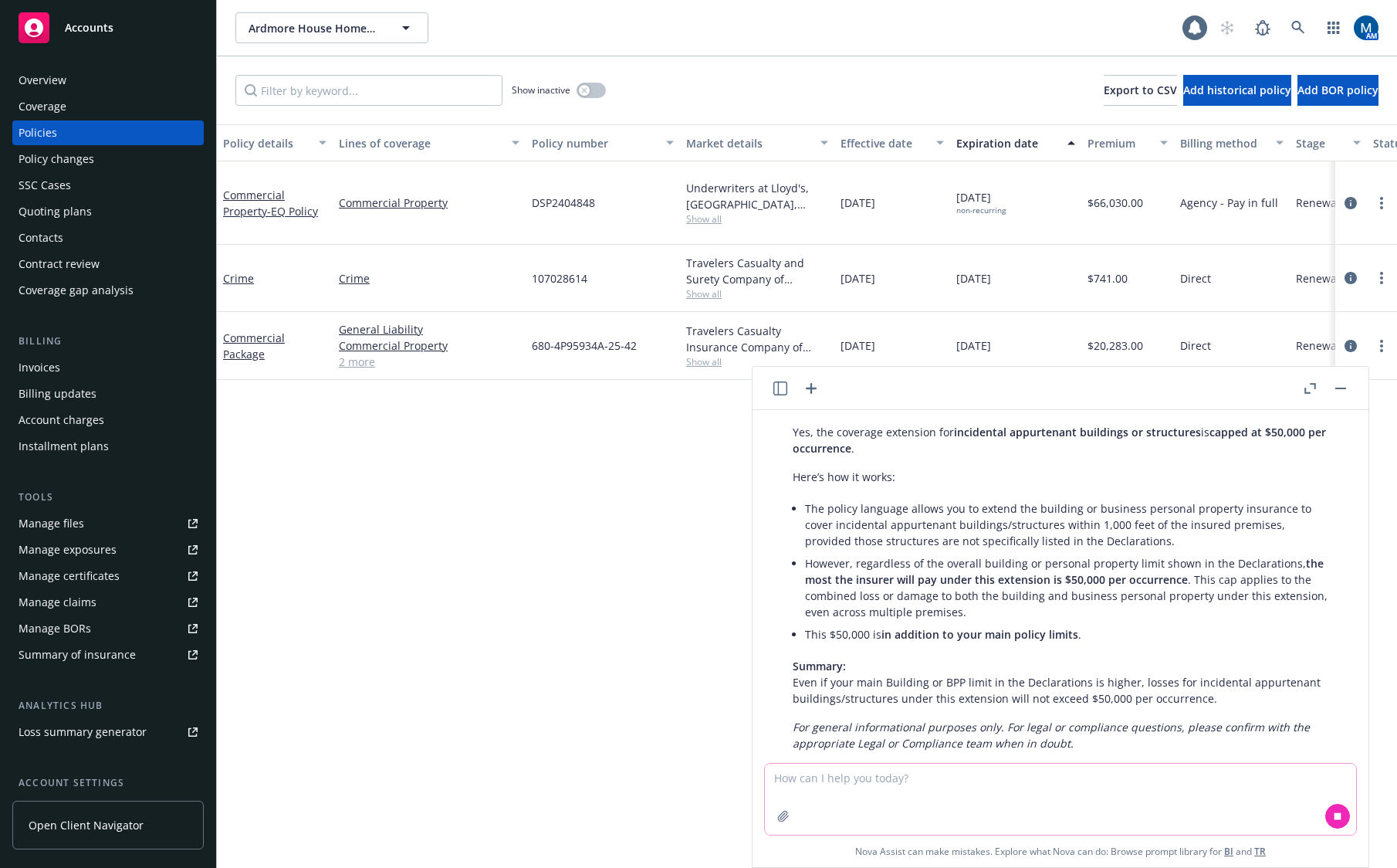
scroll to position [1065, 0]
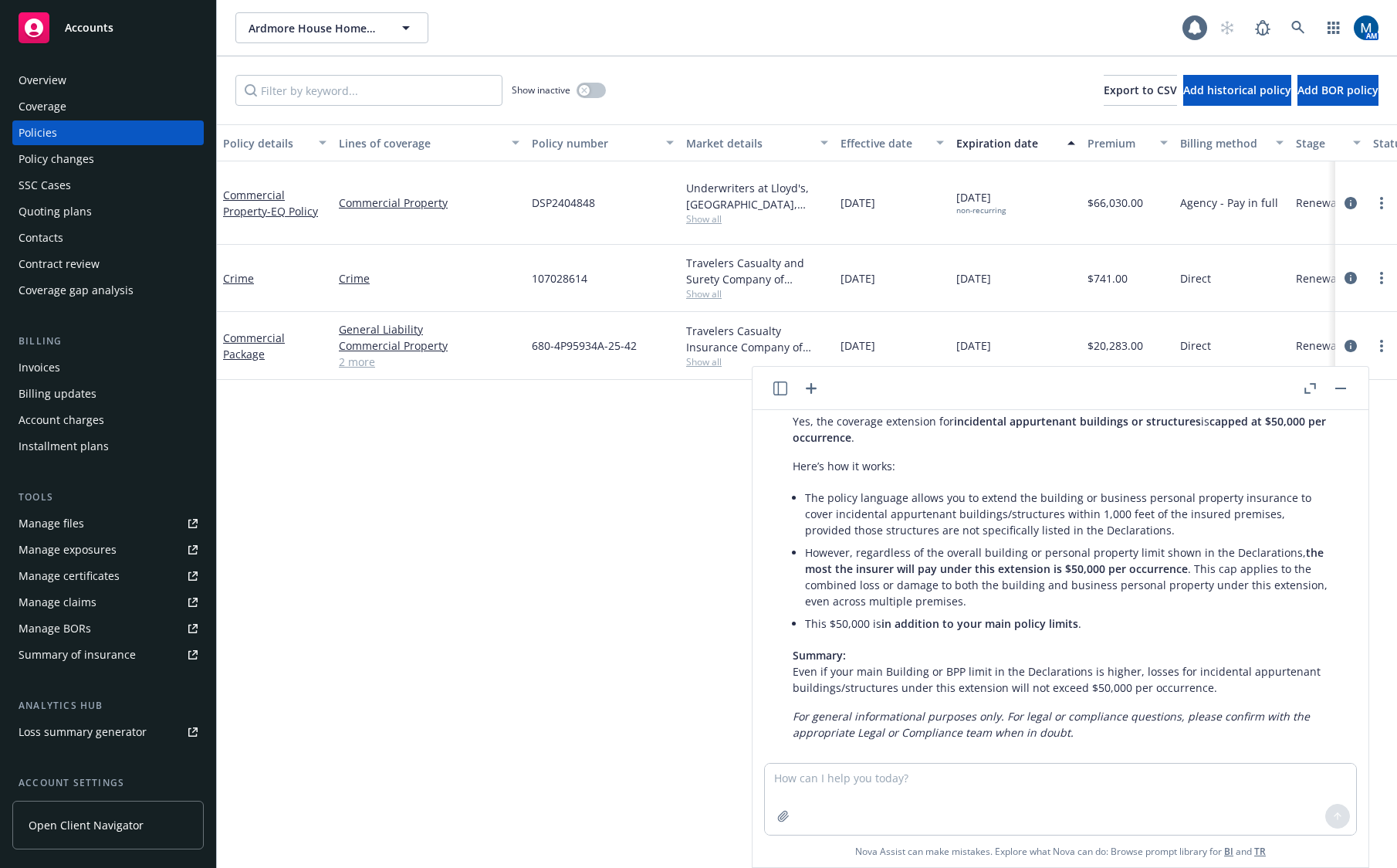
click at [1342, 389] on button "button" at bounding box center [1340, 388] width 19 height 19
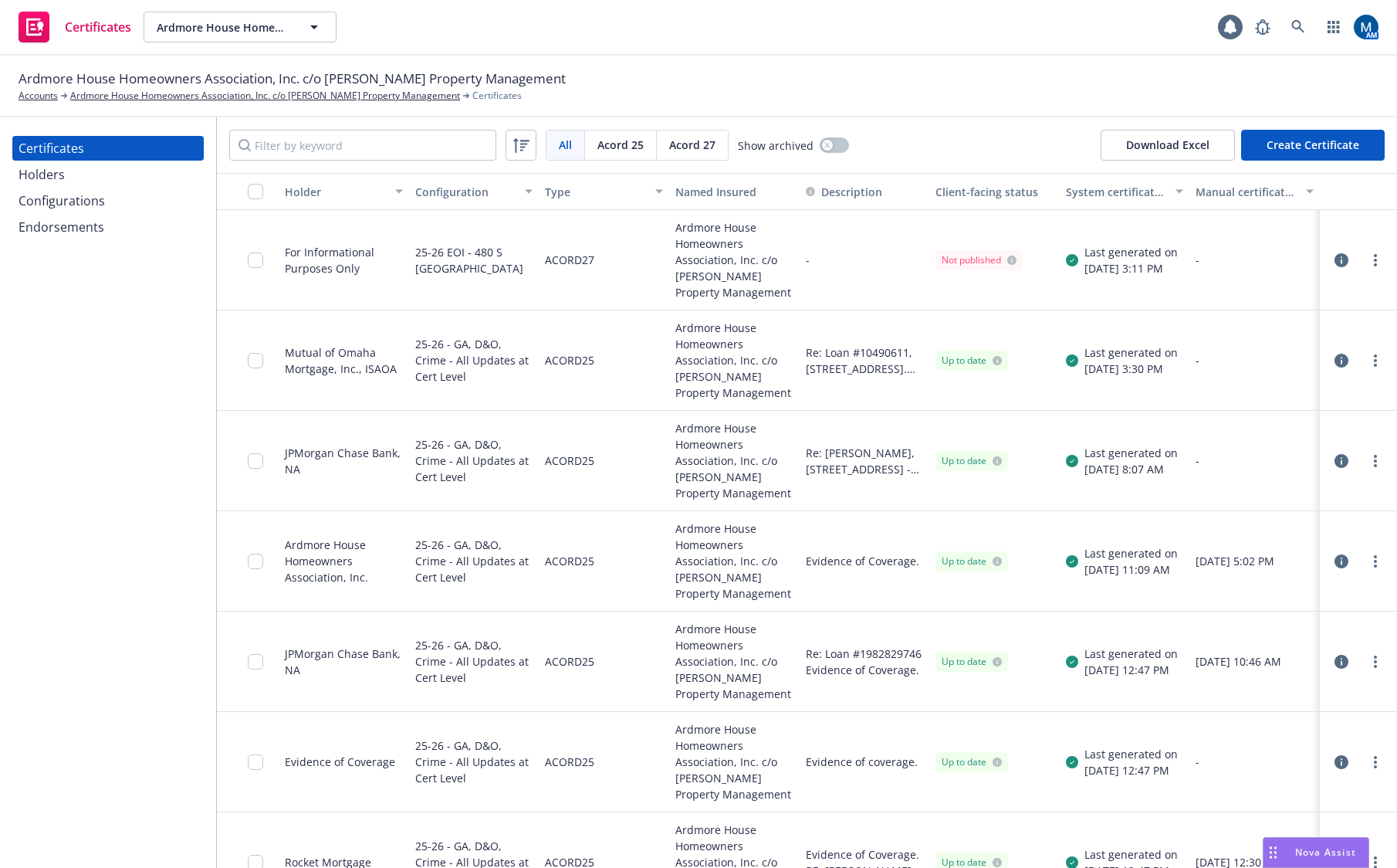
click at [1334, 359] on icon "button" at bounding box center [1341, 361] width 14 height 14
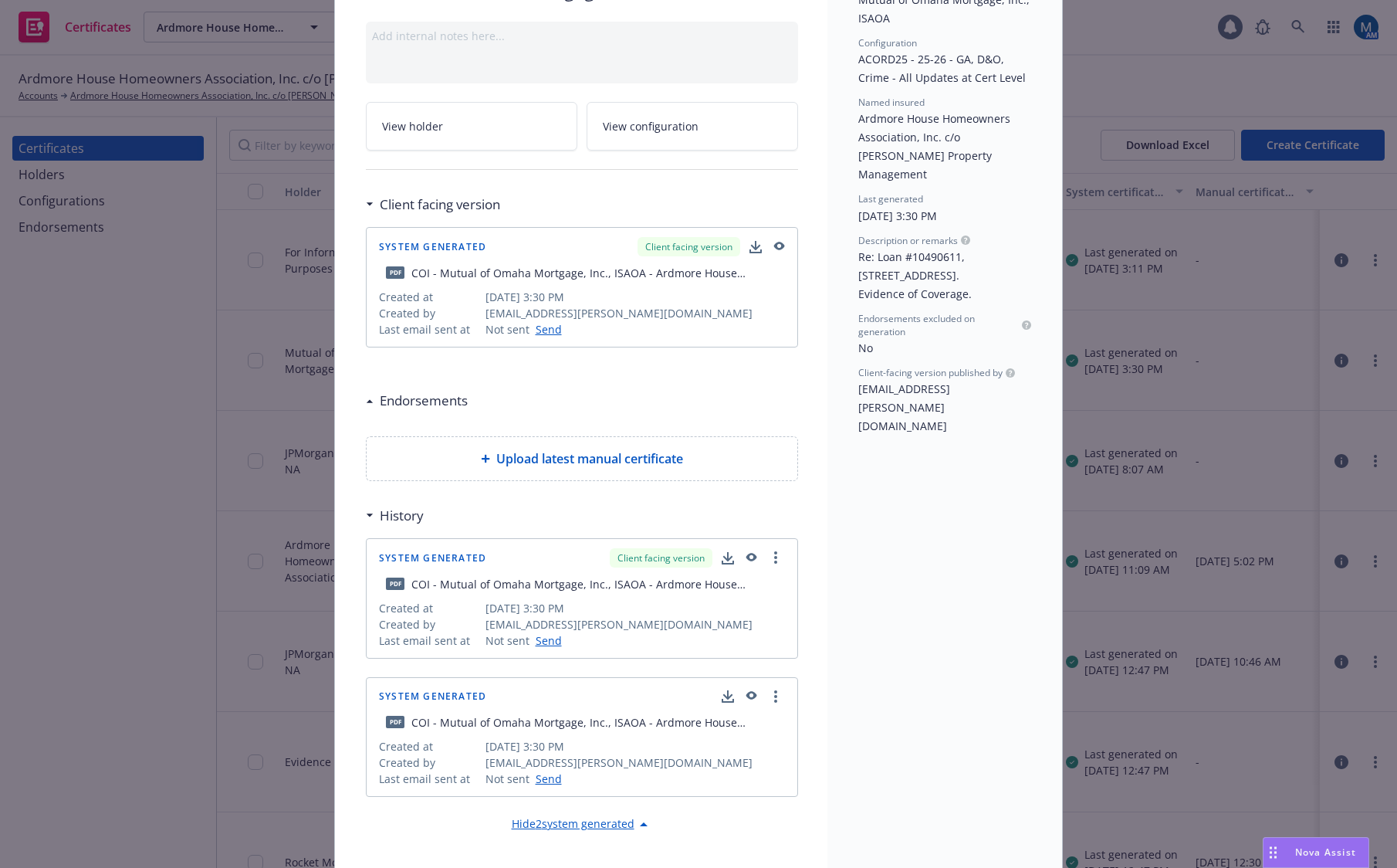
scroll to position [124, 0]
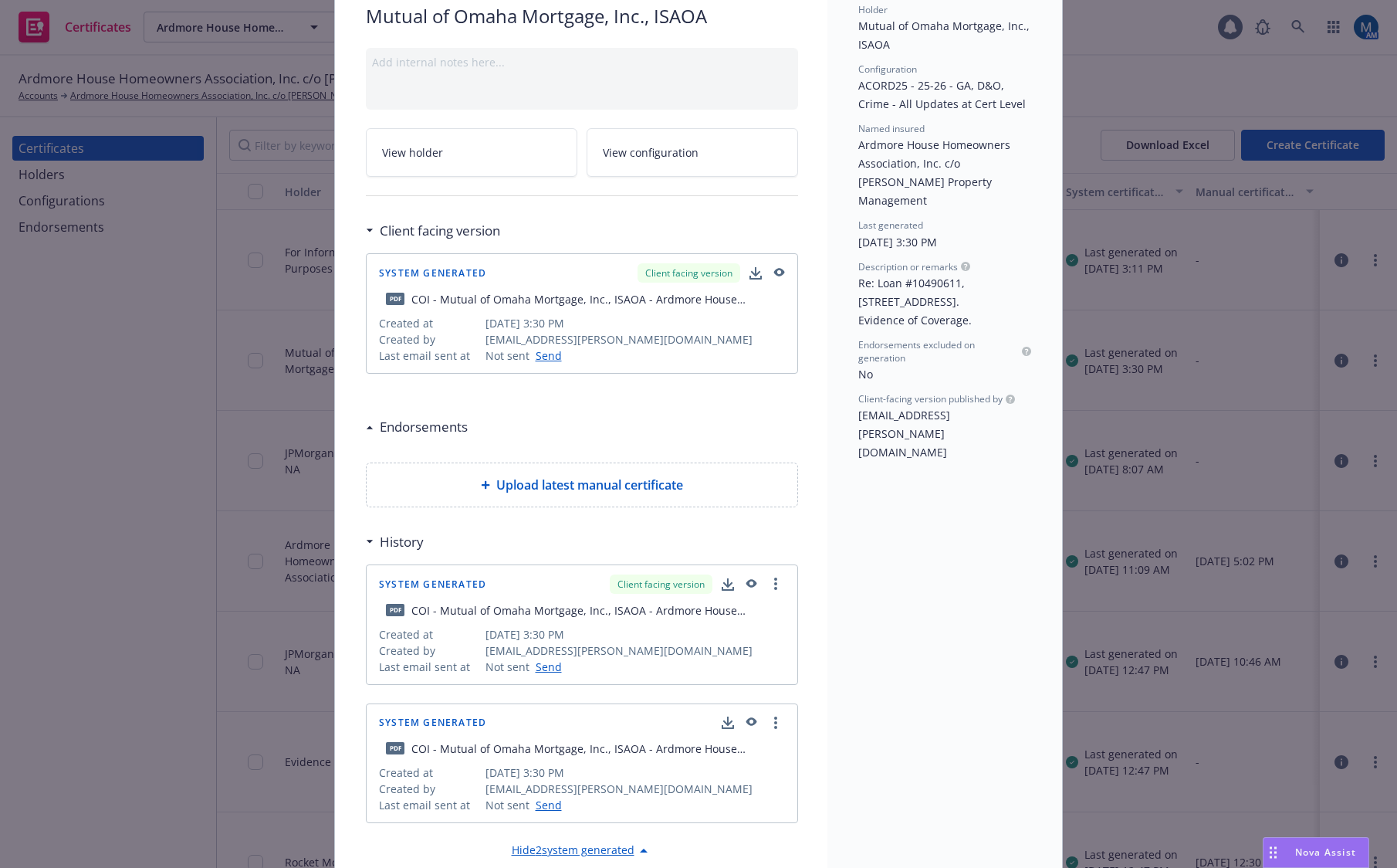
click at [777, 276] on icon "button" at bounding box center [778, 273] width 14 height 11
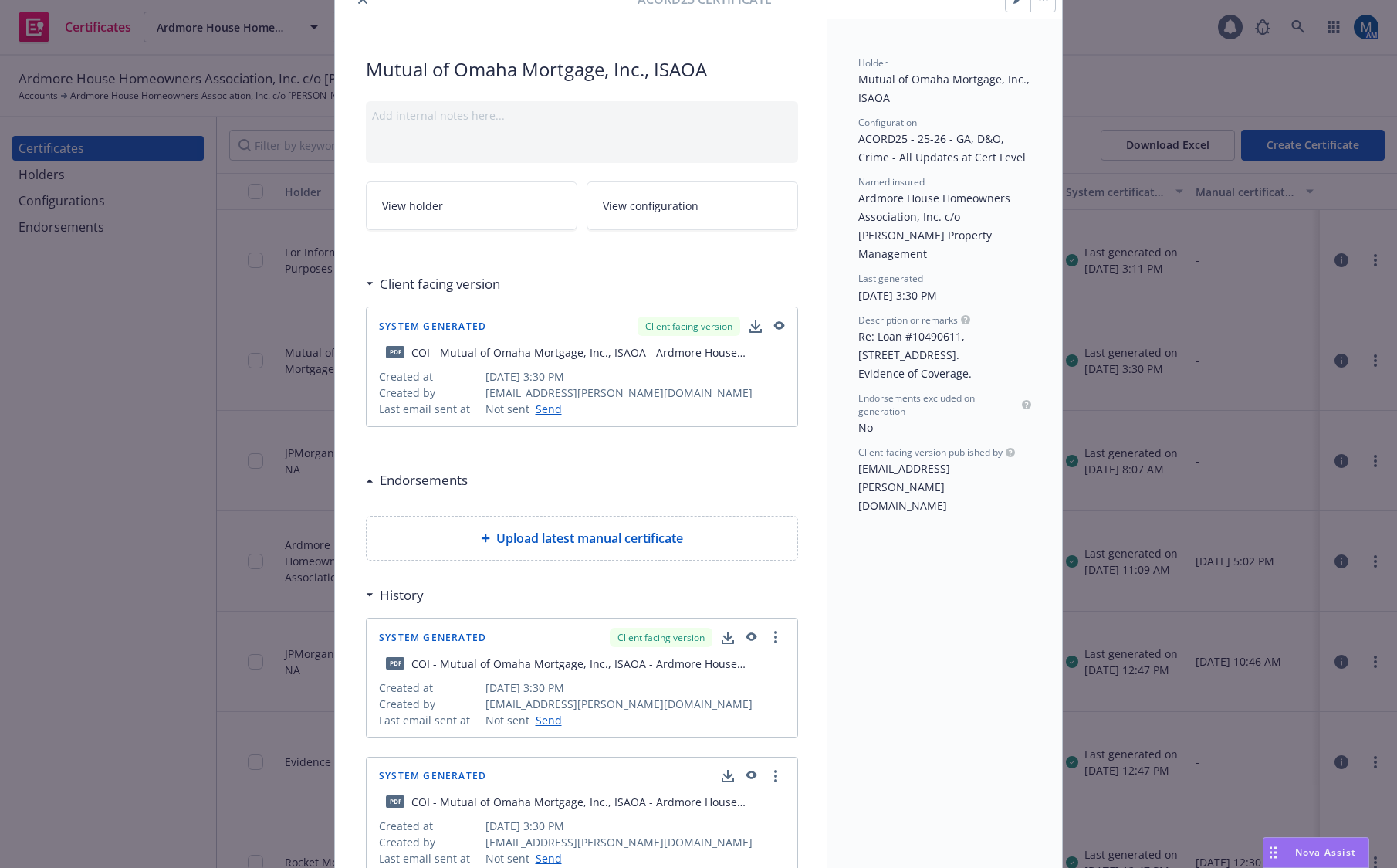
scroll to position [0, 0]
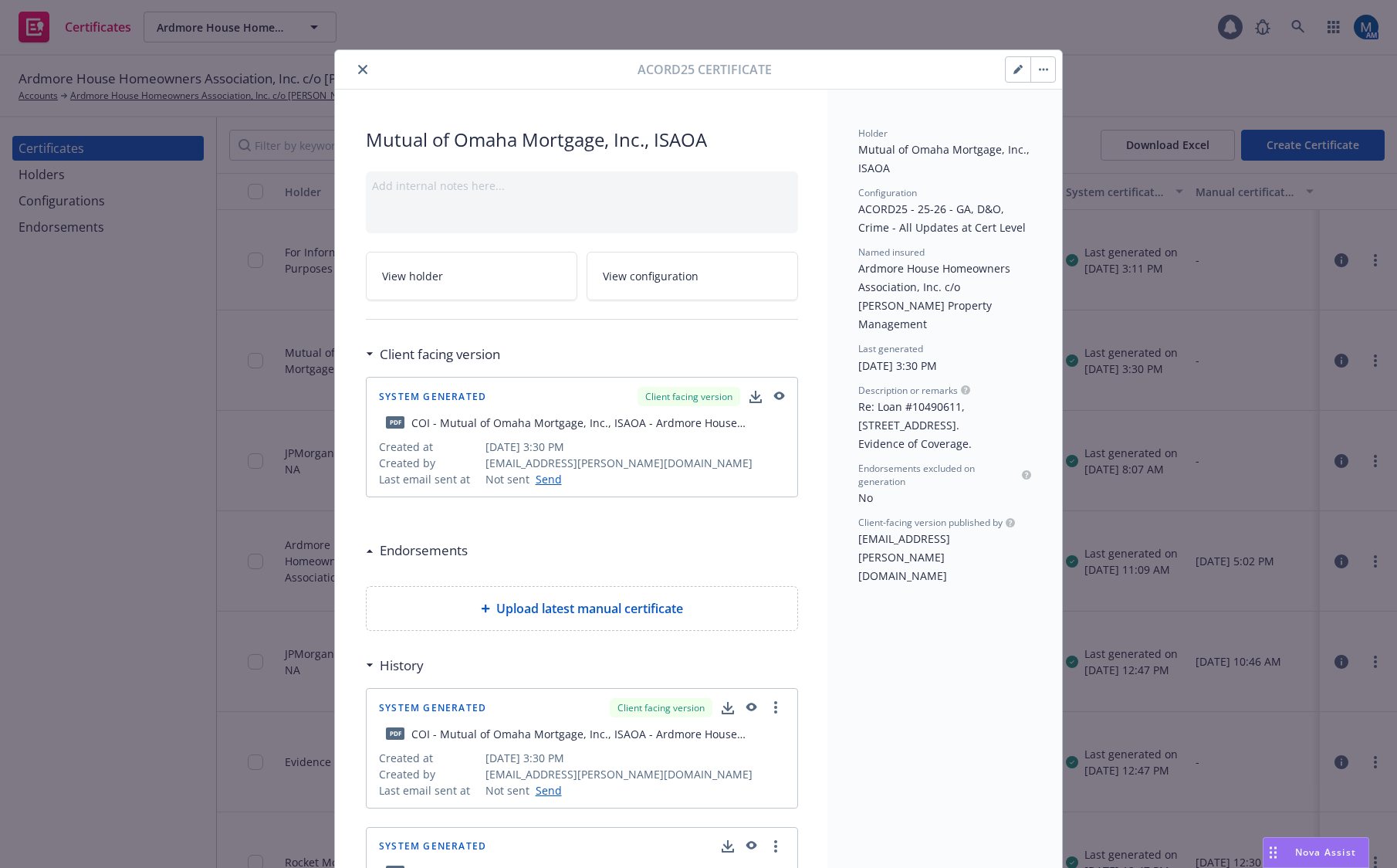
click at [360, 67] on icon "close" at bounding box center [362, 69] width 9 height 9
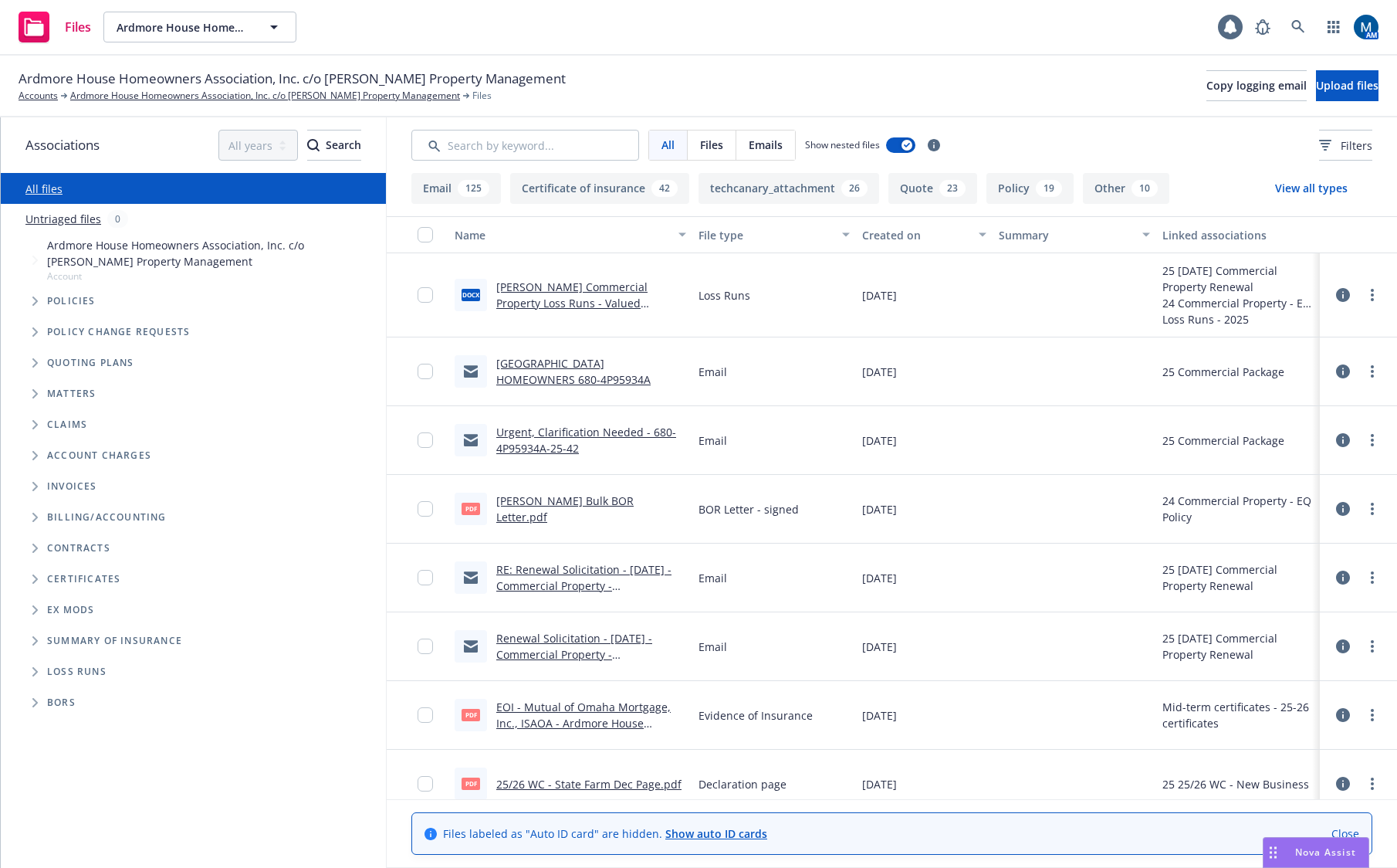
click at [590, 364] on link "[GEOGRAPHIC_DATA] HOMEOWNERS 680-4P95934A" at bounding box center [573, 371] width 154 height 31
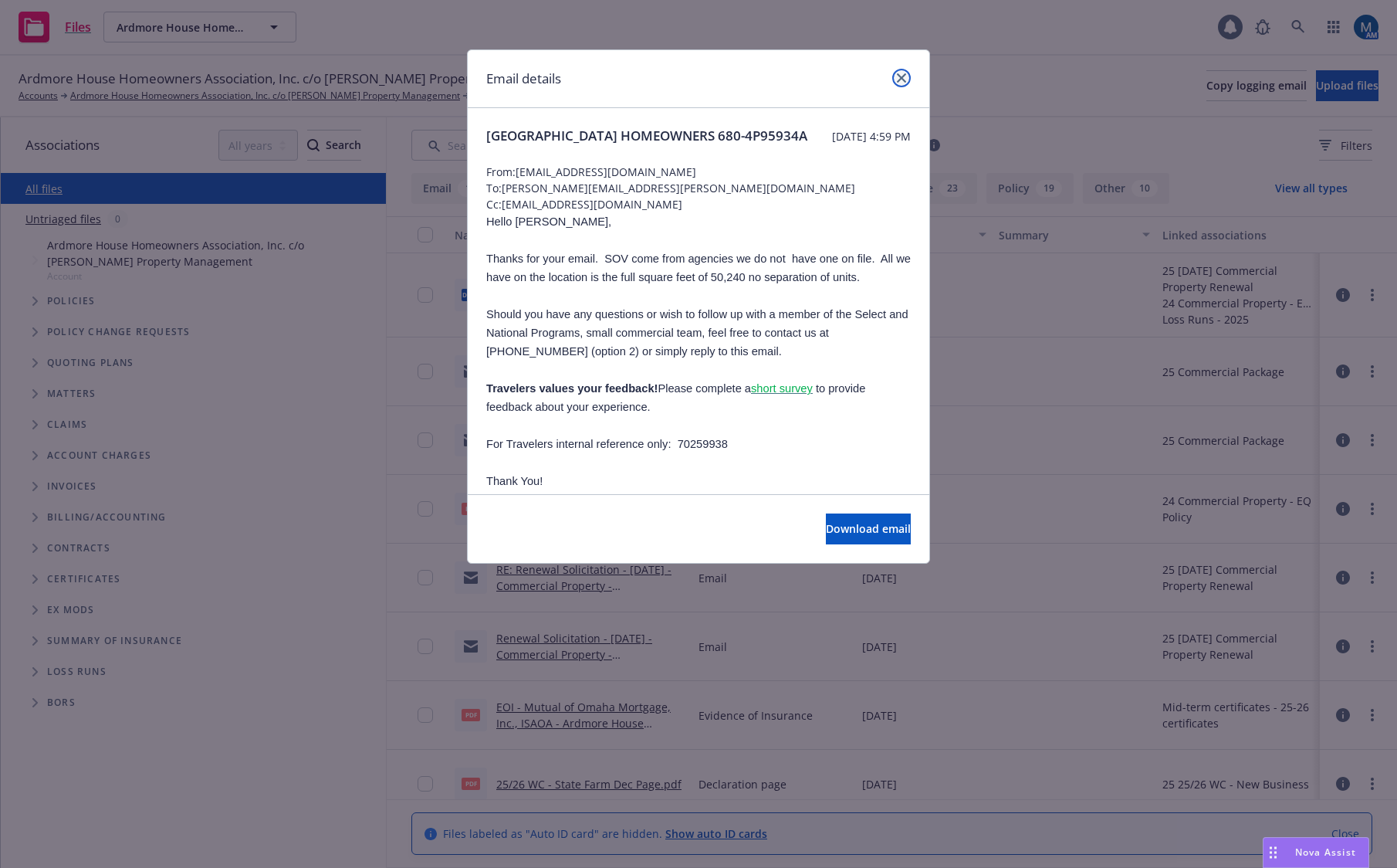
click at [901, 73] on link "close" at bounding box center [902, 78] width 19 height 19
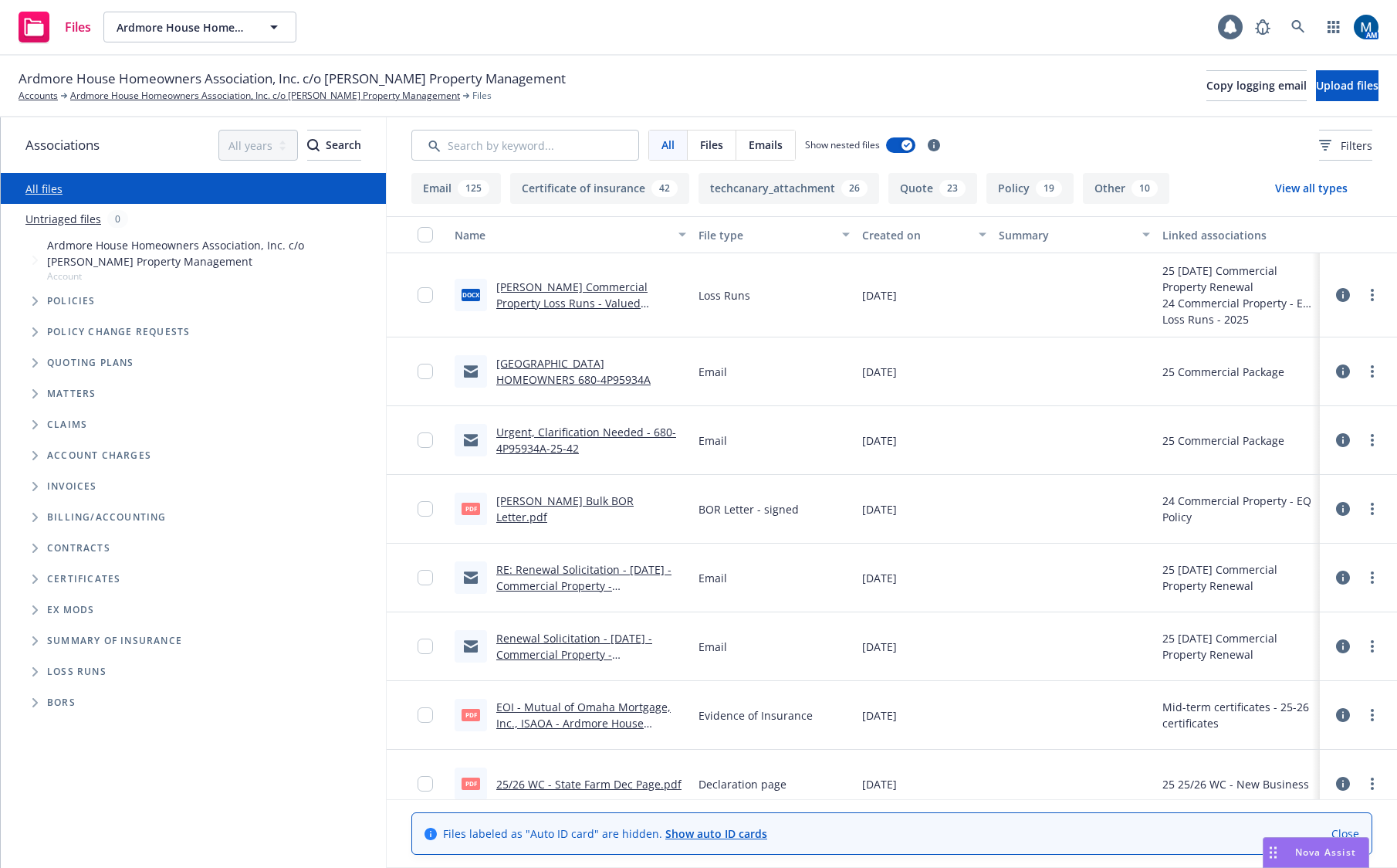
click at [621, 580] on link "RE: Renewal Solicitation - 11/16/25 - Commercial Property - Ardmore House Homeo…" at bounding box center [587, 610] width 182 height 96
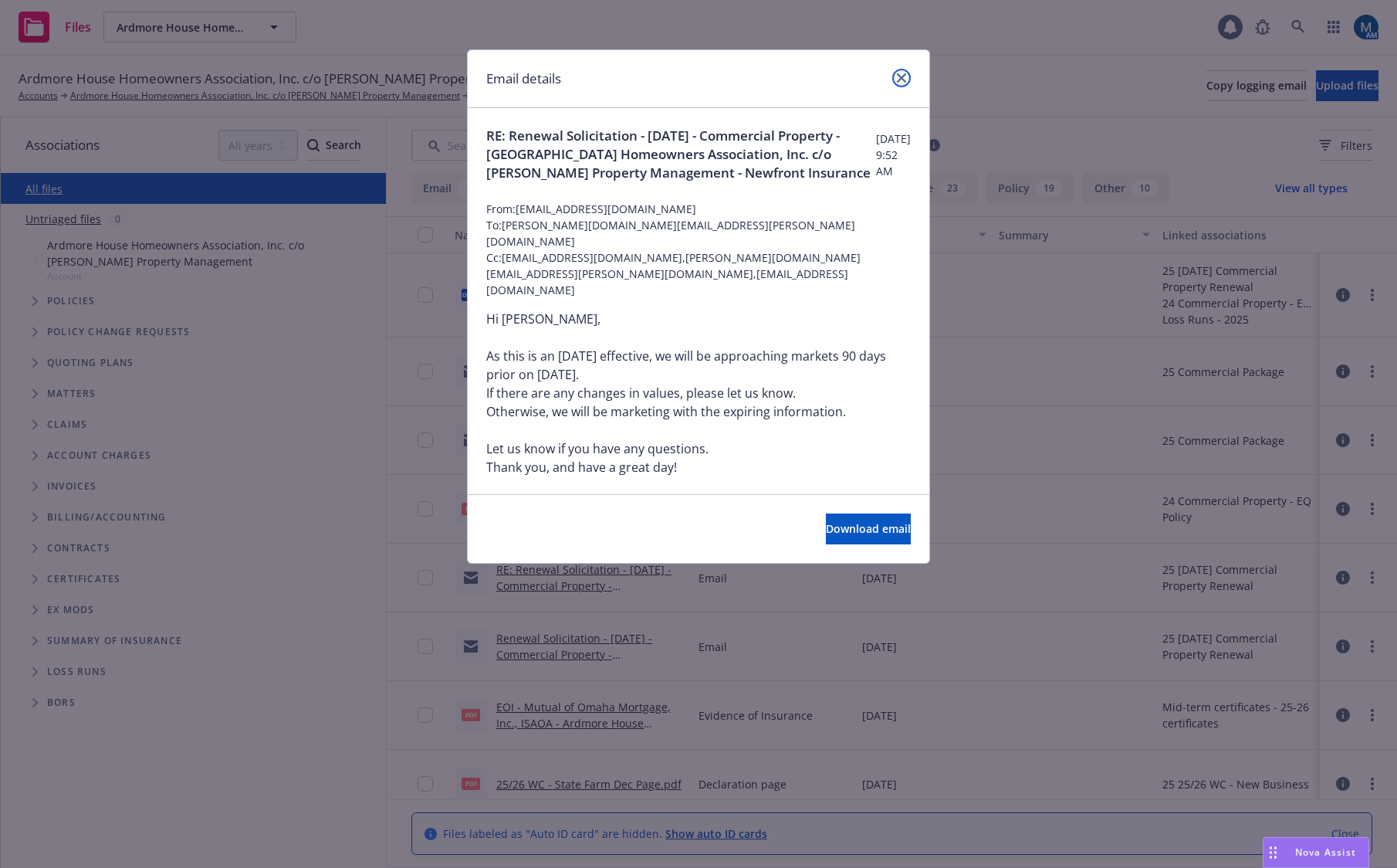
click at [905, 80] on icon "close" at bounding box center [901, 78] width 9 height 9
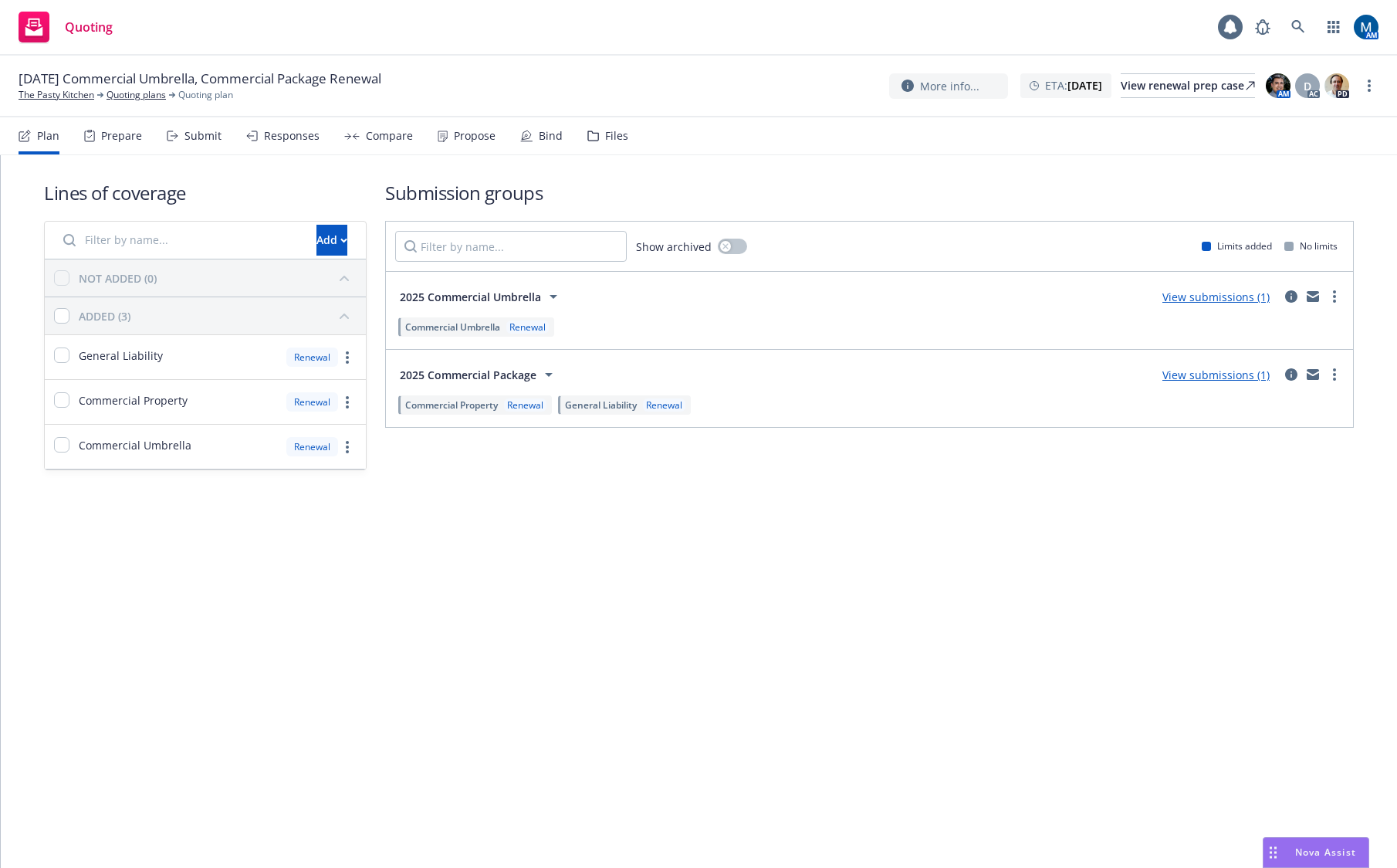
click at [210, 134] on div "Submit" at bounding box center [202, 136] width 37 height 12
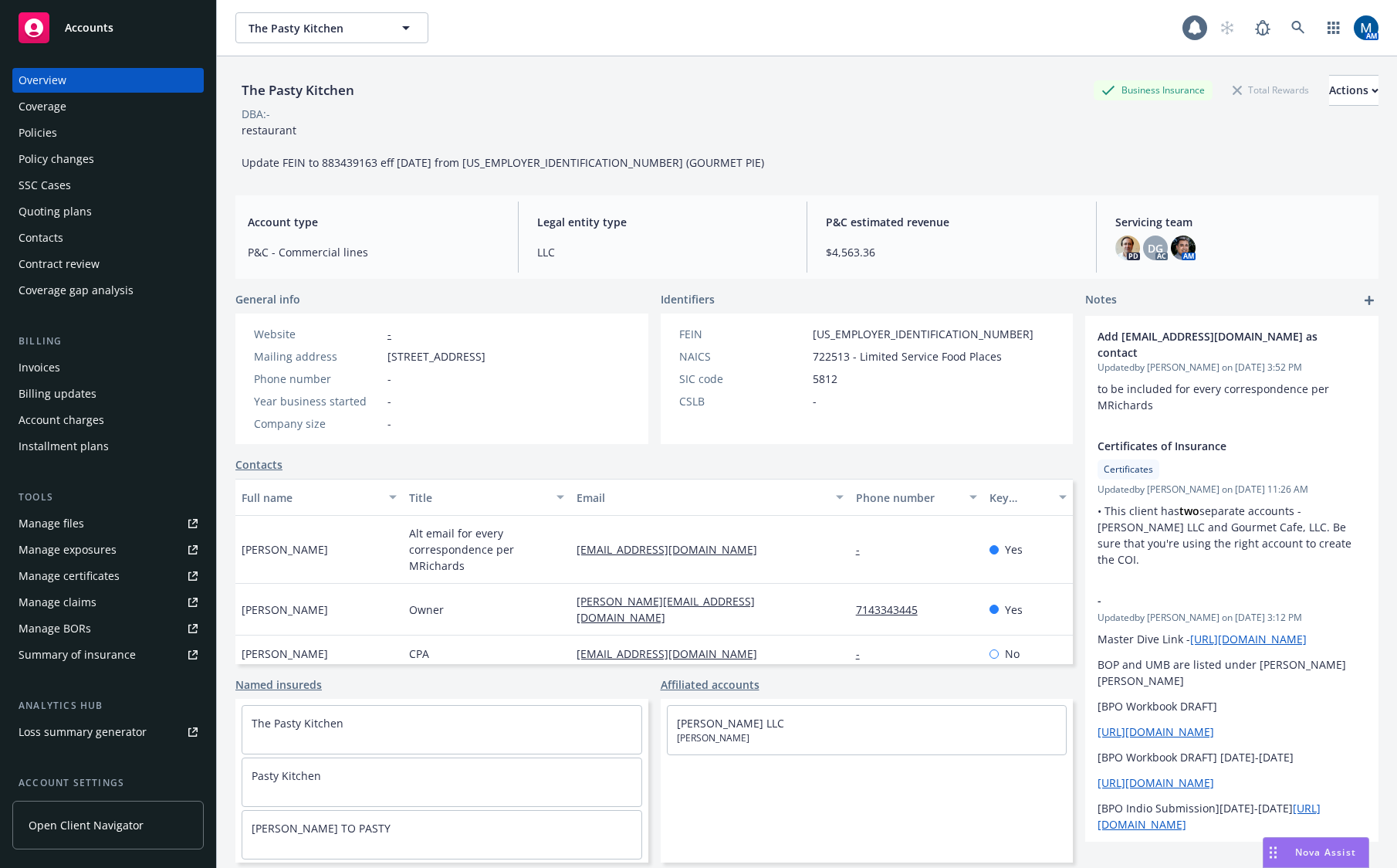
click at [68, 135] on div "Policies" at bounding box center [109, 133] width 179 height 25
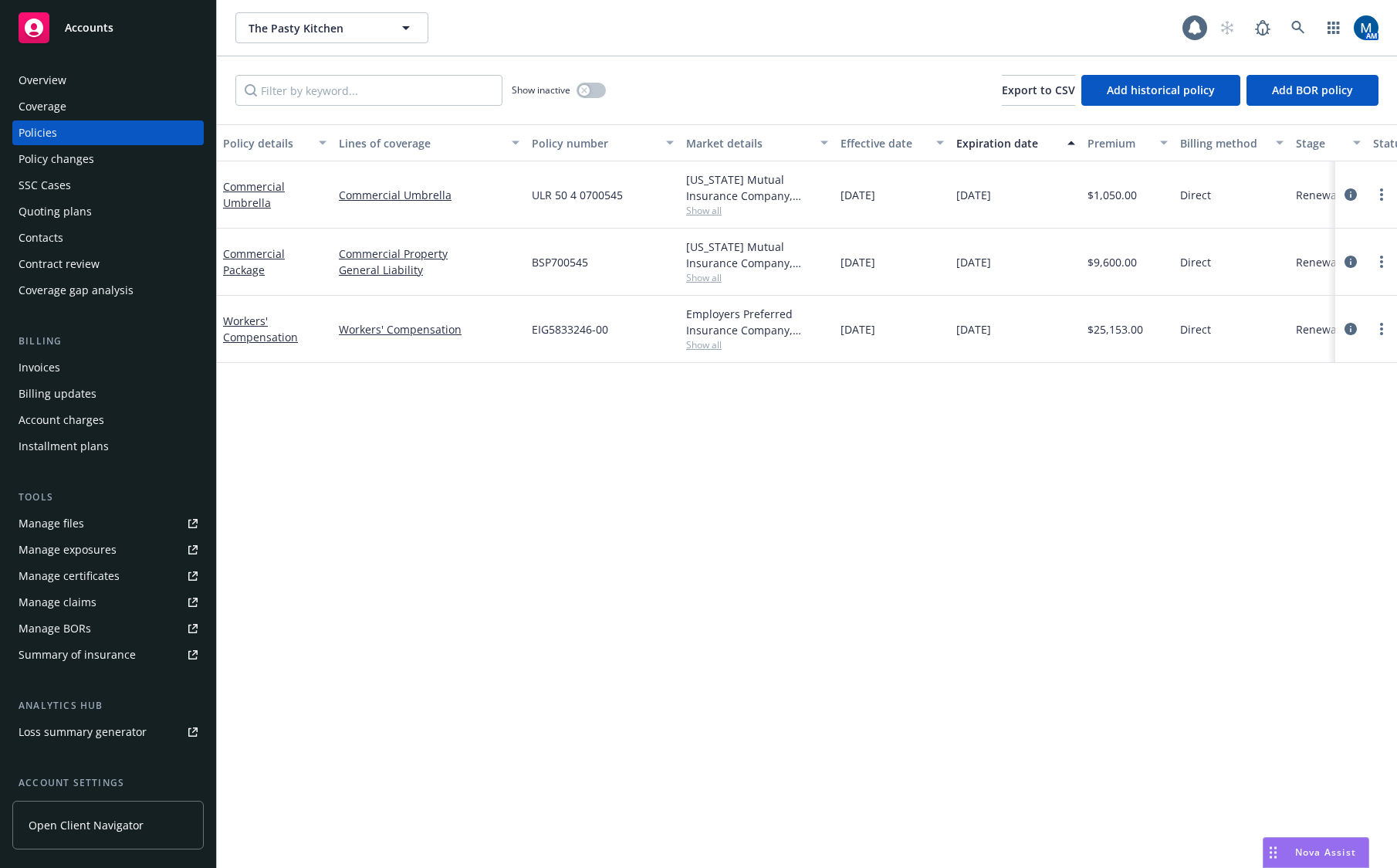
click at [943, 546] on div "Policy details Lines of coverage Policy number Market details Effective date Ex…" at bounding box center [807, 496] width 1181 height 743
click at [795, 546] on div "Policy details Lines of coverage Policy number Market details Effective date Ex…" at bounding box center [807, 496] width 1181 height 743
click at [119, 29] on div "Accounts" at bounding box center [109, 27] width 179 height 31
